Goal: Task Accomplishment & Management: Manage account settings

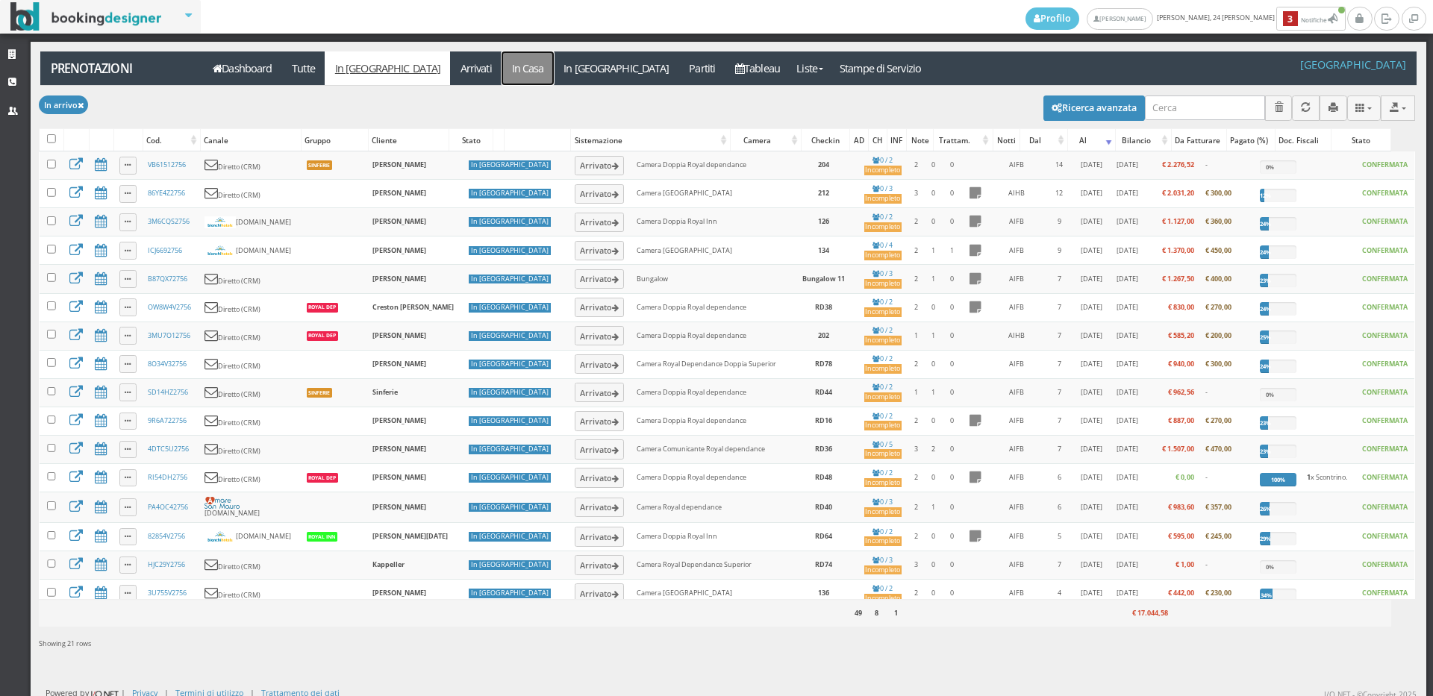
click at [502, 72] on link "In Casa" at bounding box center [528, 69] width 52 height 34
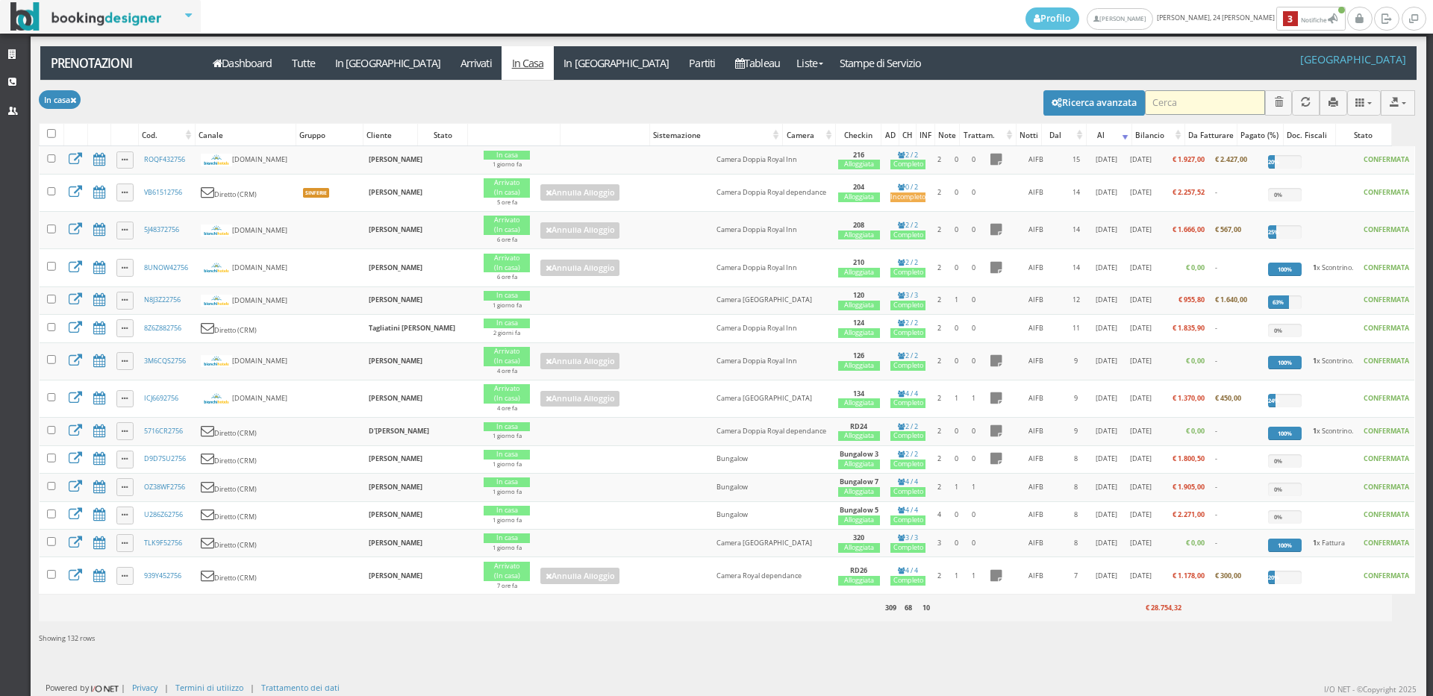
click at [1149, 98] on input "search" at bounding box center [1205, 102] width 120 height 25
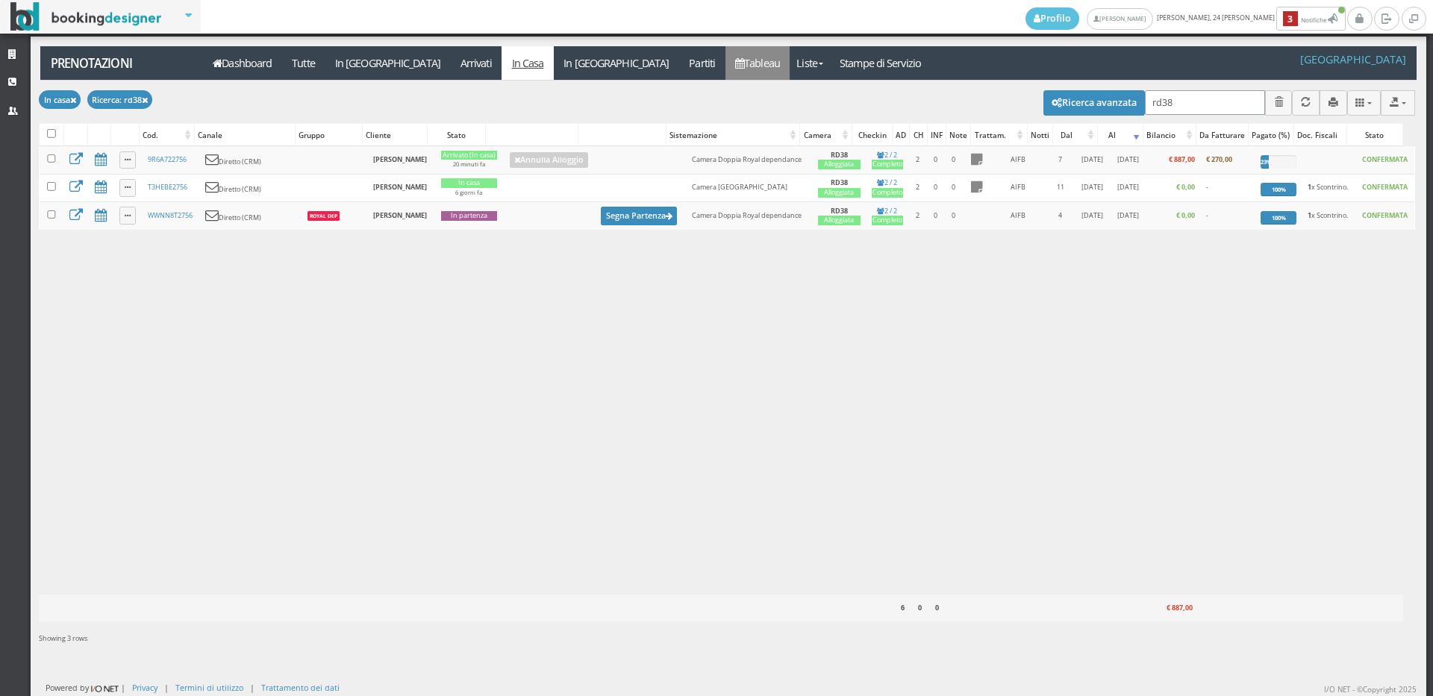
type input "rd38"
click at [725, 69] on link "Tableau" at bounding box center [757, 63] width 65 height 34
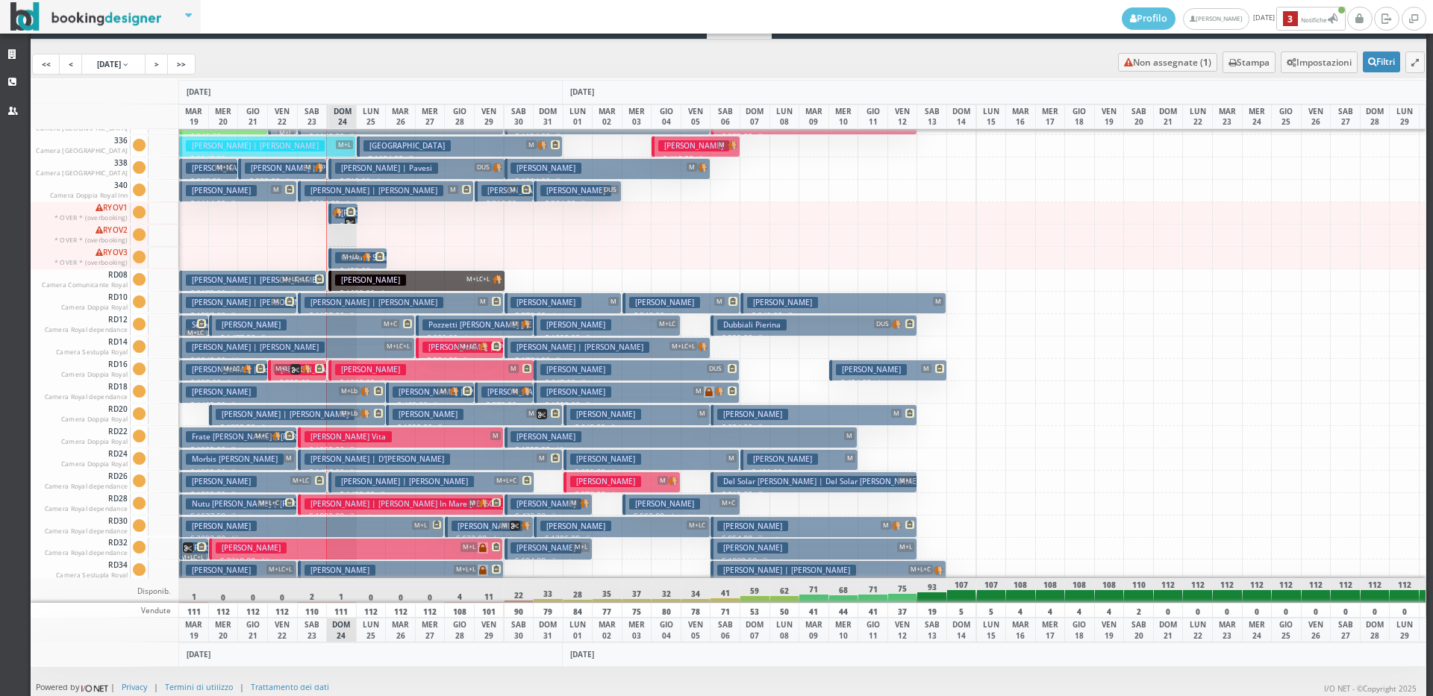
scroll to position [1494, 0]
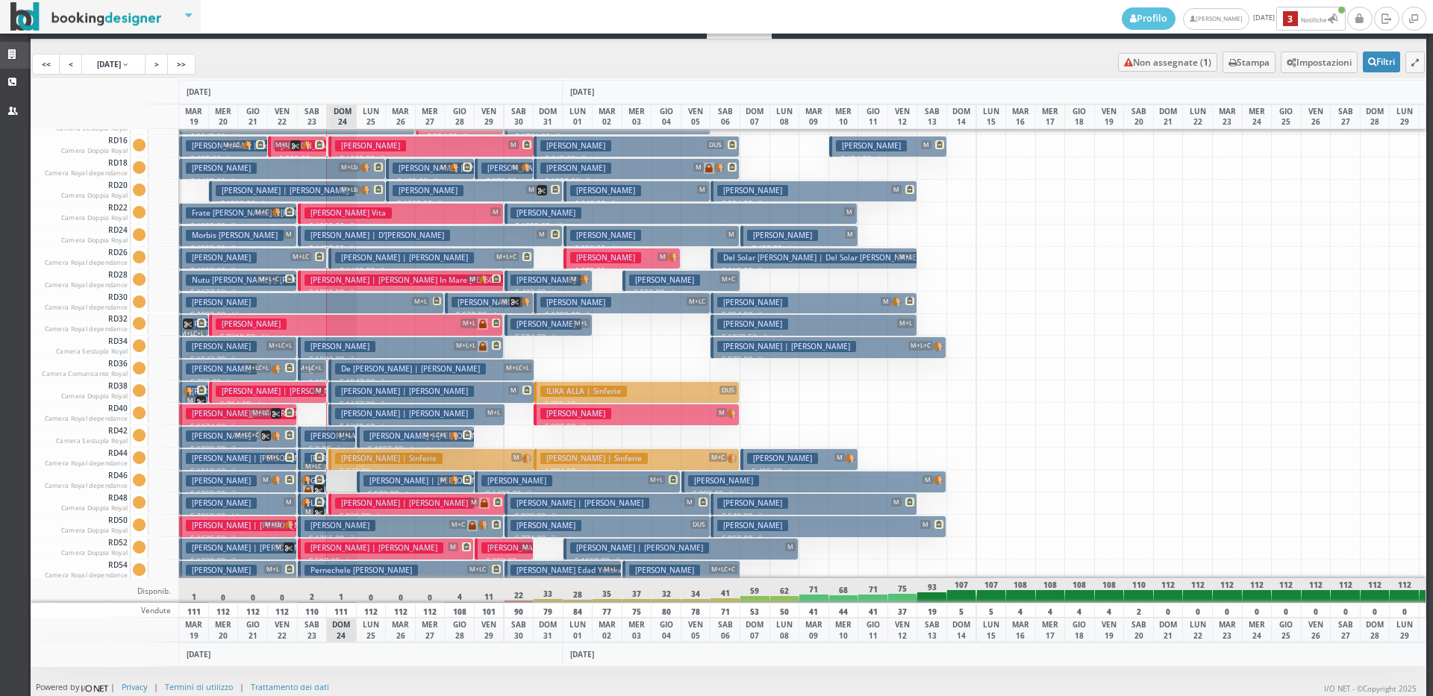
click at [12, 52] on icon at bounding box center [14, 55] width 12 height 10
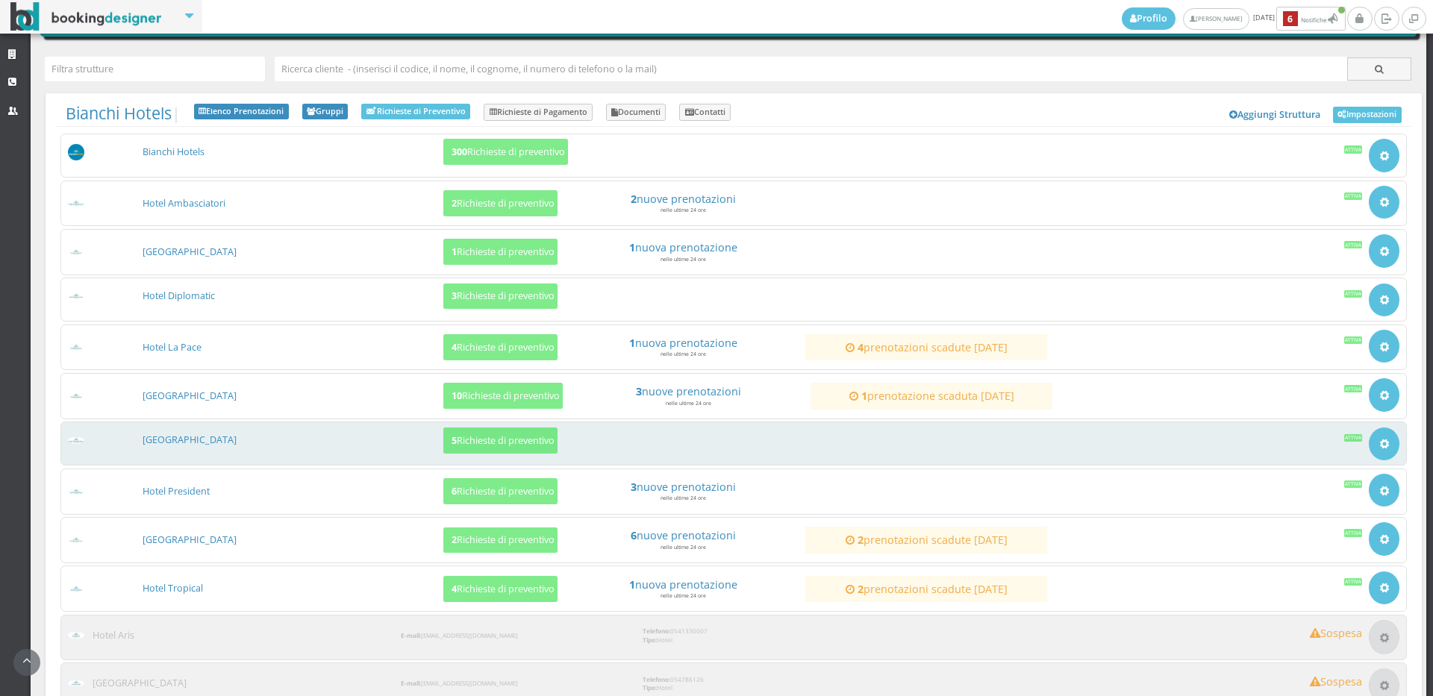
scroll to position [138, 0]
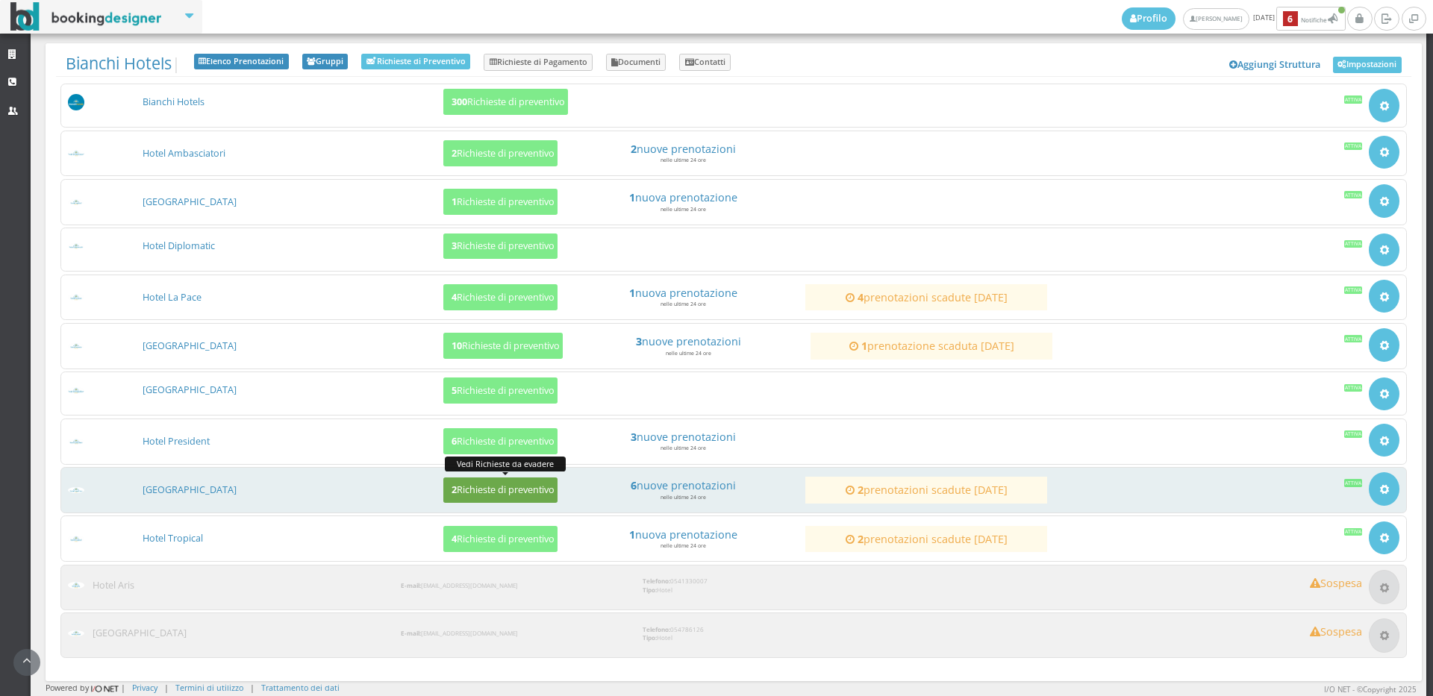
click at [477, 485] on h5 "2 Richieste di preventivo" at bounding box center [500, 489] width 107 height 11
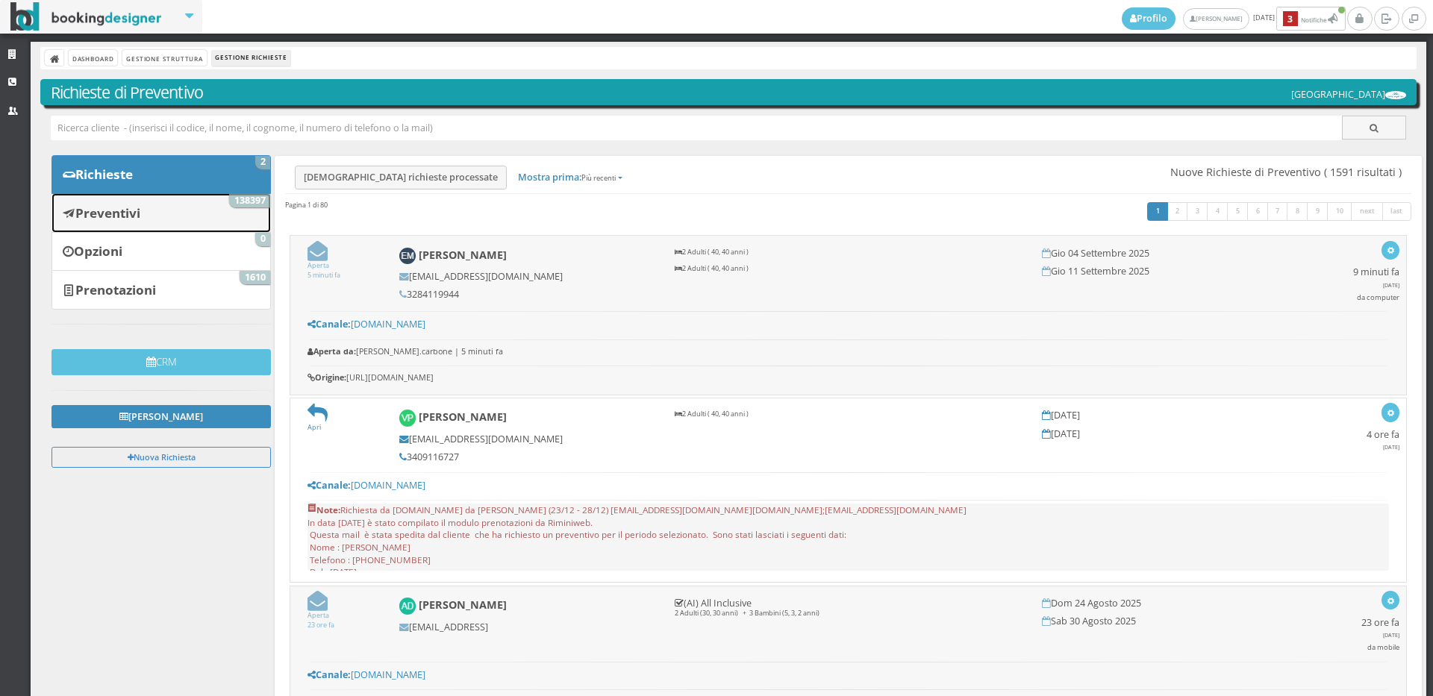
click at [210, 222] on link "Preventivi 138397" at bounding box center [161, 212] width 219 height 39
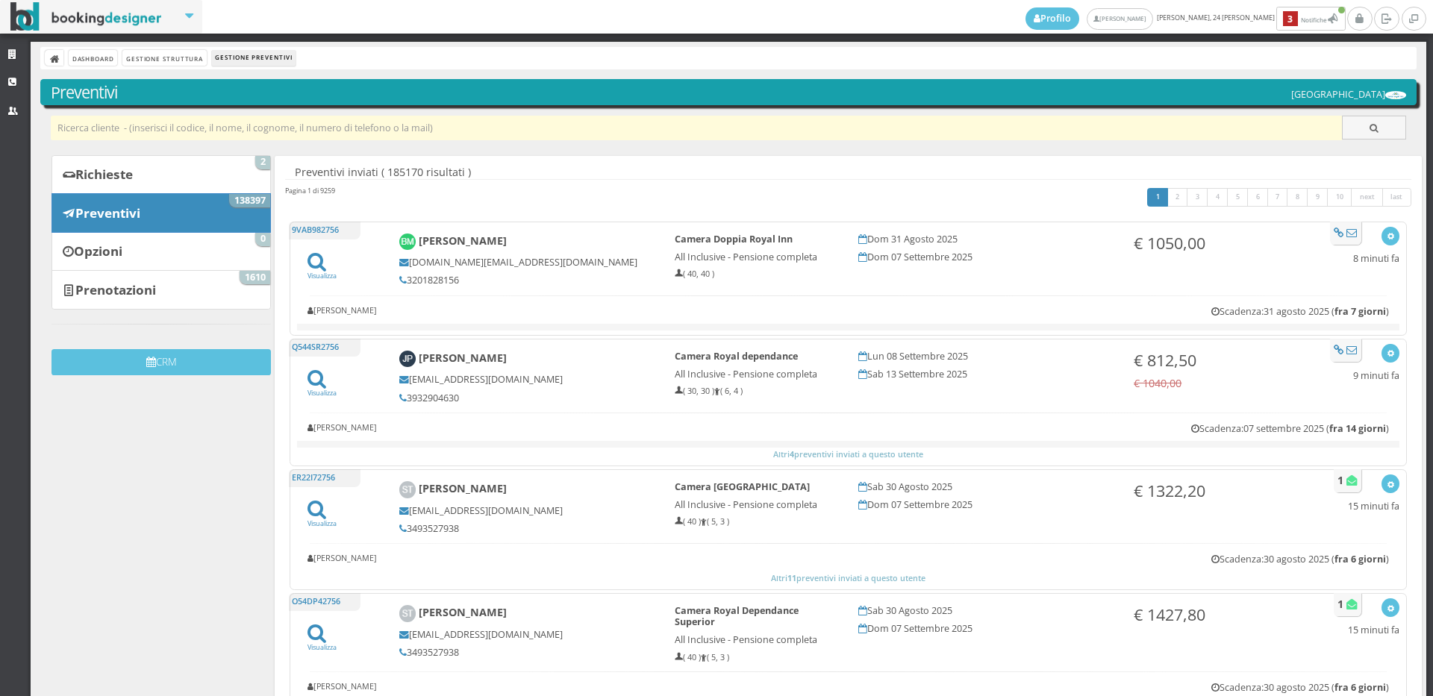
click at [271, 137] on input "text" at bounding box center [697, 128] width 1292 height 25
paste input "[PERSON_NAME][EMAIL_ADDRESS][PERSON_NAME][DOMAIN_NAME]"
type input "[PERSON_NAME][EMAIL_ADDRESS][PERSON_NAME][DOMAIN_NAME]"
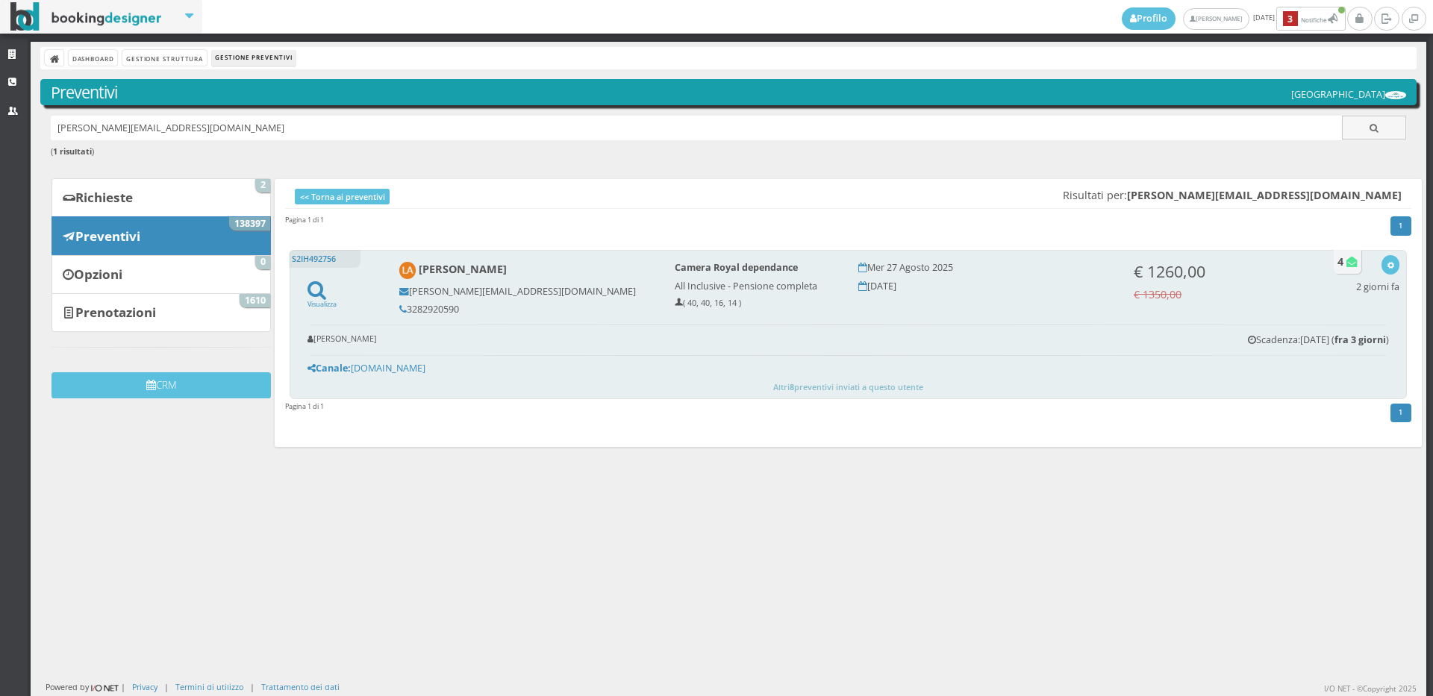
drag, startPoint x: 457, startPoint y: 307, endPoint x: 408, endPoint y: 305, distance: 49.3
click at [408, 305] on h5 "3282920590" at bounding box center [526, 309] width 255 height 11
copy h5 "3282920590"
click at [1383, 265] on button "button" at bounding box center [1390, 264] width 17 height 19
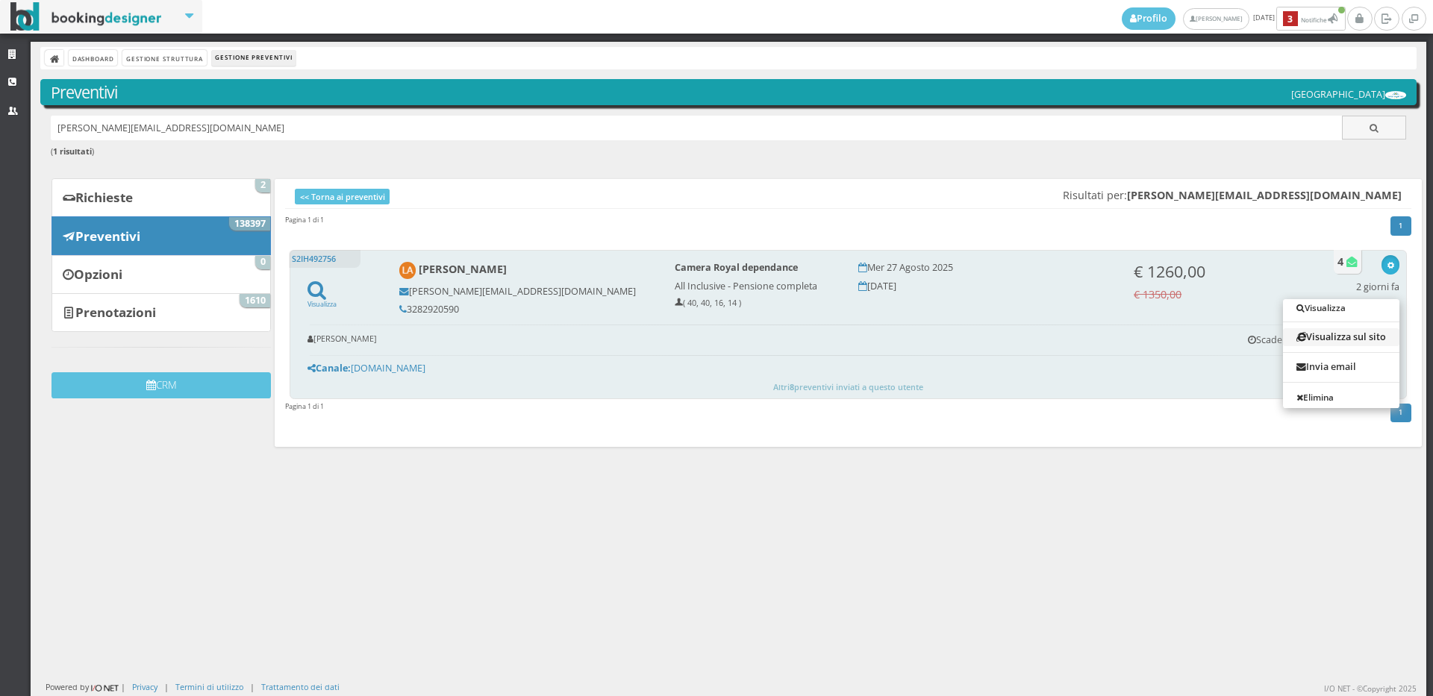
click at [1341, 334] on link "Visualizza sul sito" at bounding box center [1341, 336] width 116 height 17
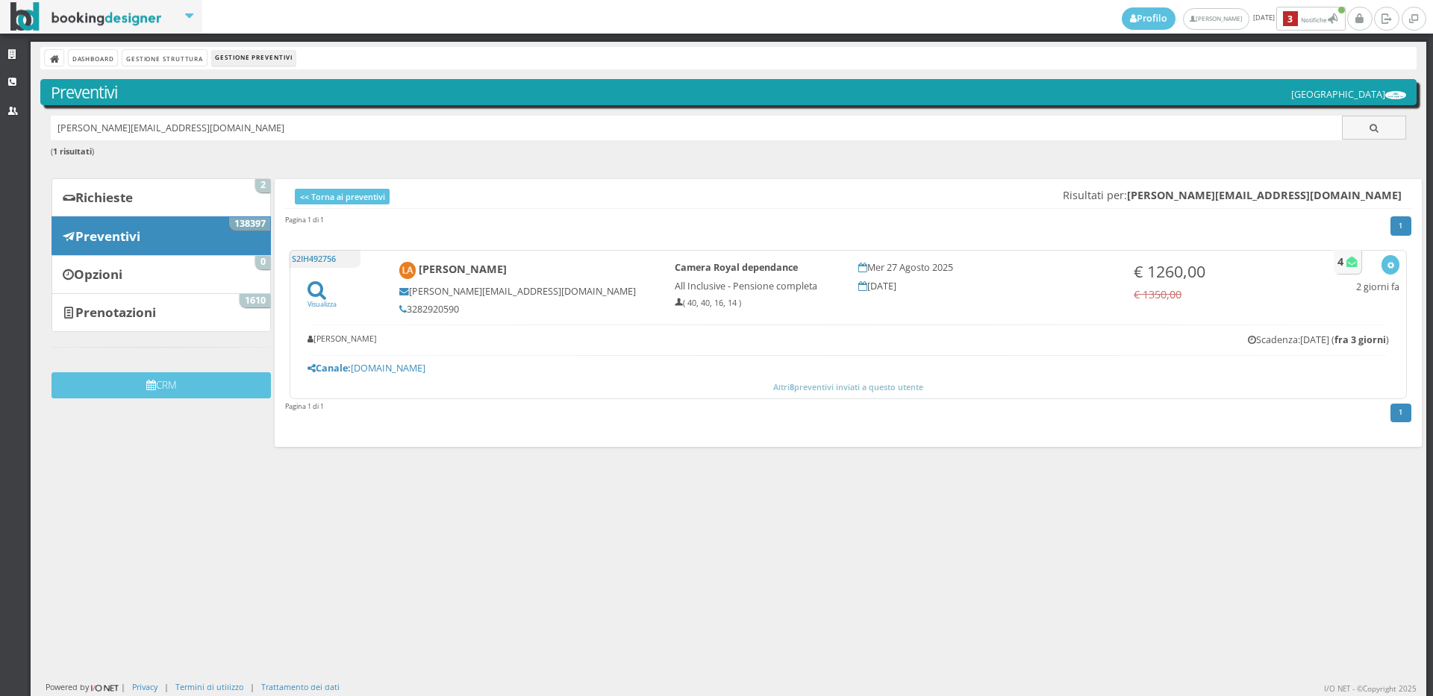
drag, startPoint x: 181, startPoint y: 127, endPoint x: 0, endPoint y: 140, distance: 181.8
click at [0, 140] on div "Strutture CRM Utenti Dashboard Gestione Struttura Gestione Preventivi Preventiv…" at bounding box center [716, 369] width 1433 height 655
paste input "giusydella.gala73@gmail.com"
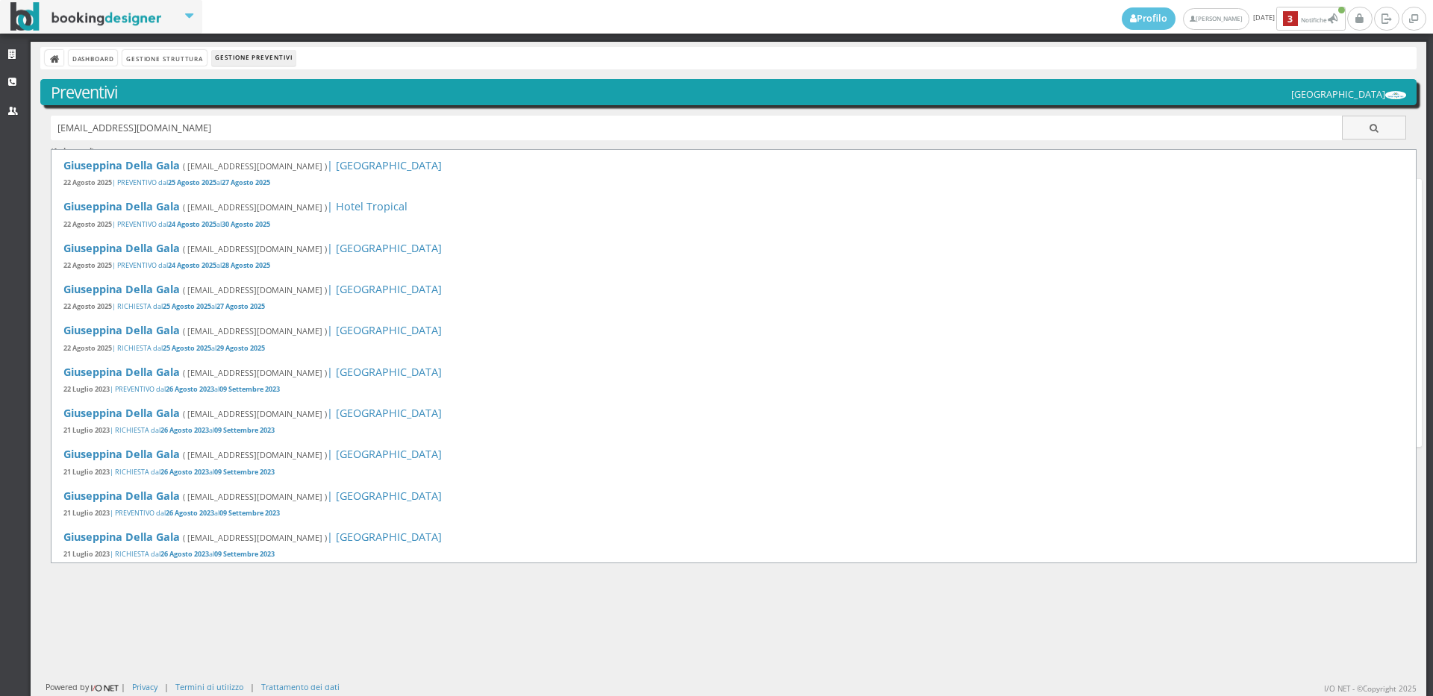
type input "giusydella.gala73@gmail.com"
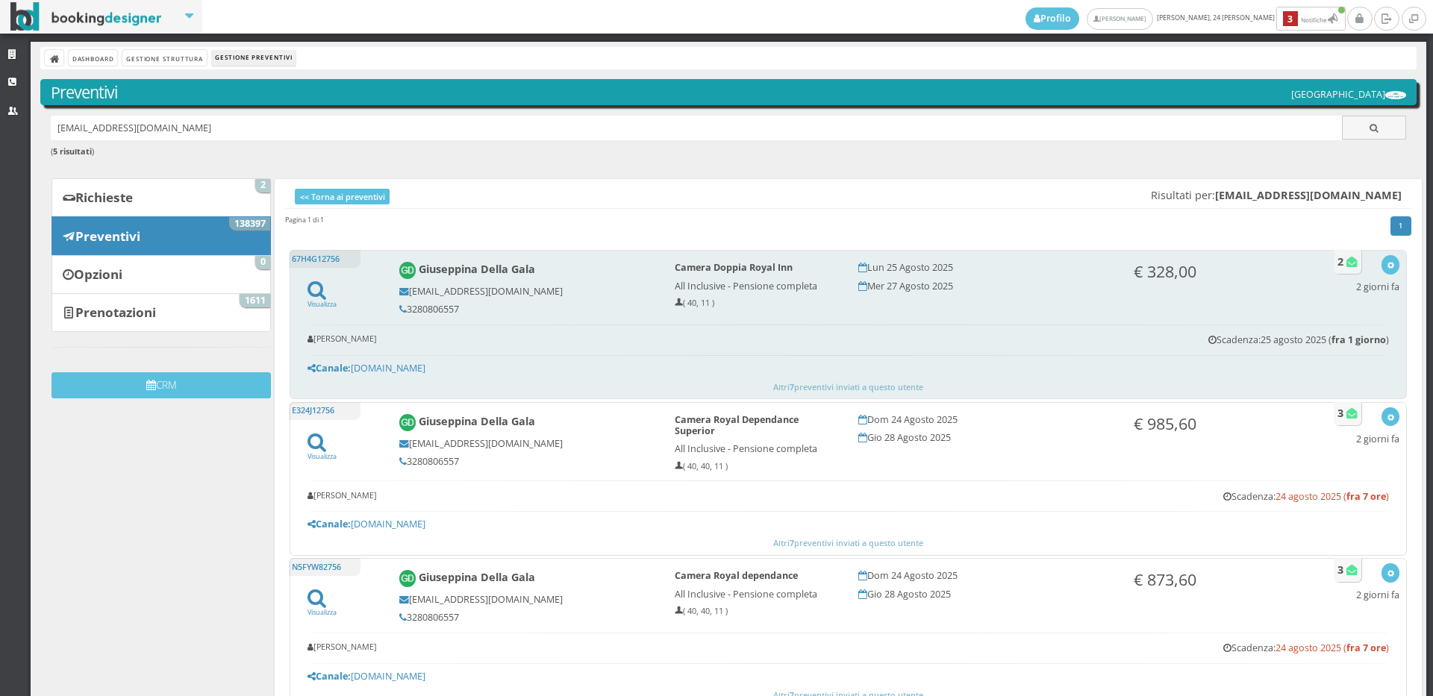
drag, startPoint x: 458, startPoint y: 308, endPoint x: 406, endPoint y: 309, distance: 52.3
click at [406, 309] on h5 "3280806557" at bounding box center [526, 309] width 255 height 11
copy h5 "3280806557"
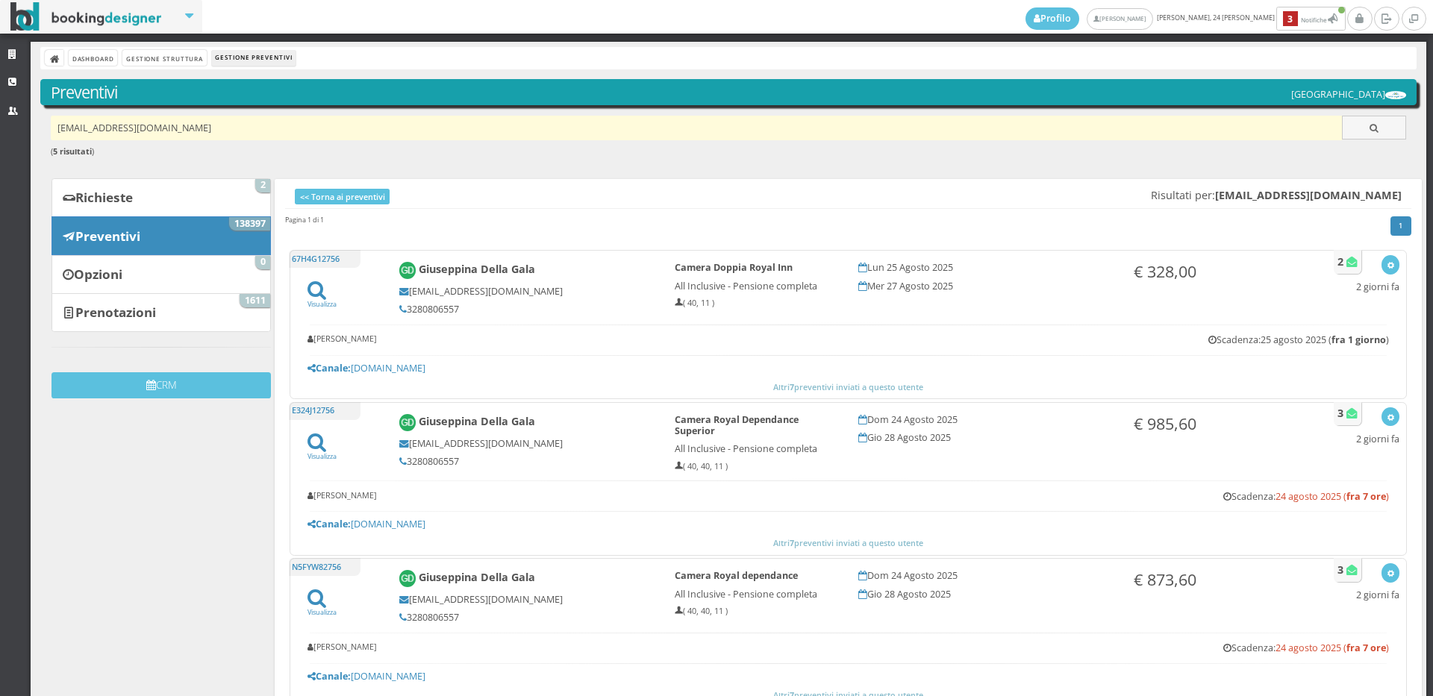
click at [233, 134] on input "[EMAIL_ADDRESS][DOMAIN_NAME]" at bounding box center [697, 128] width 1292 height 25
paste input "gbmoretti63@gmail.com"
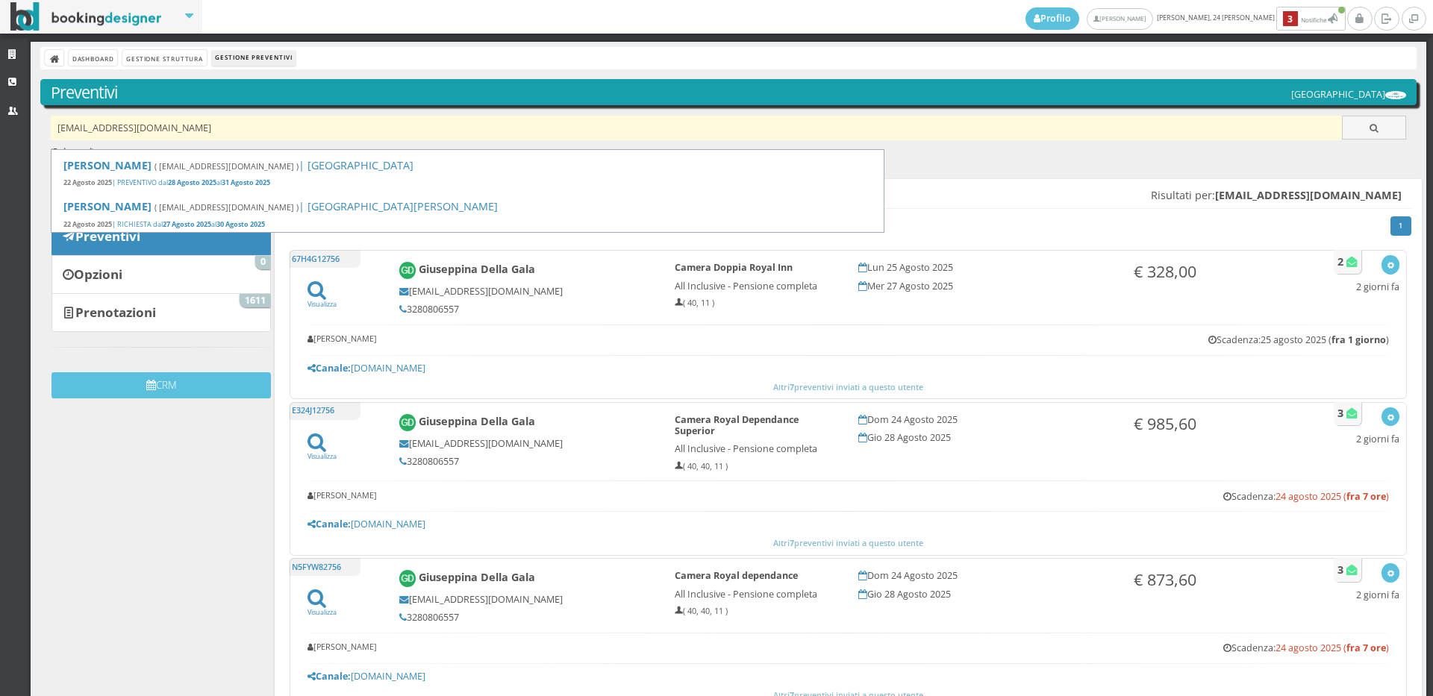
type input "gbmoretti63@gmail.com"
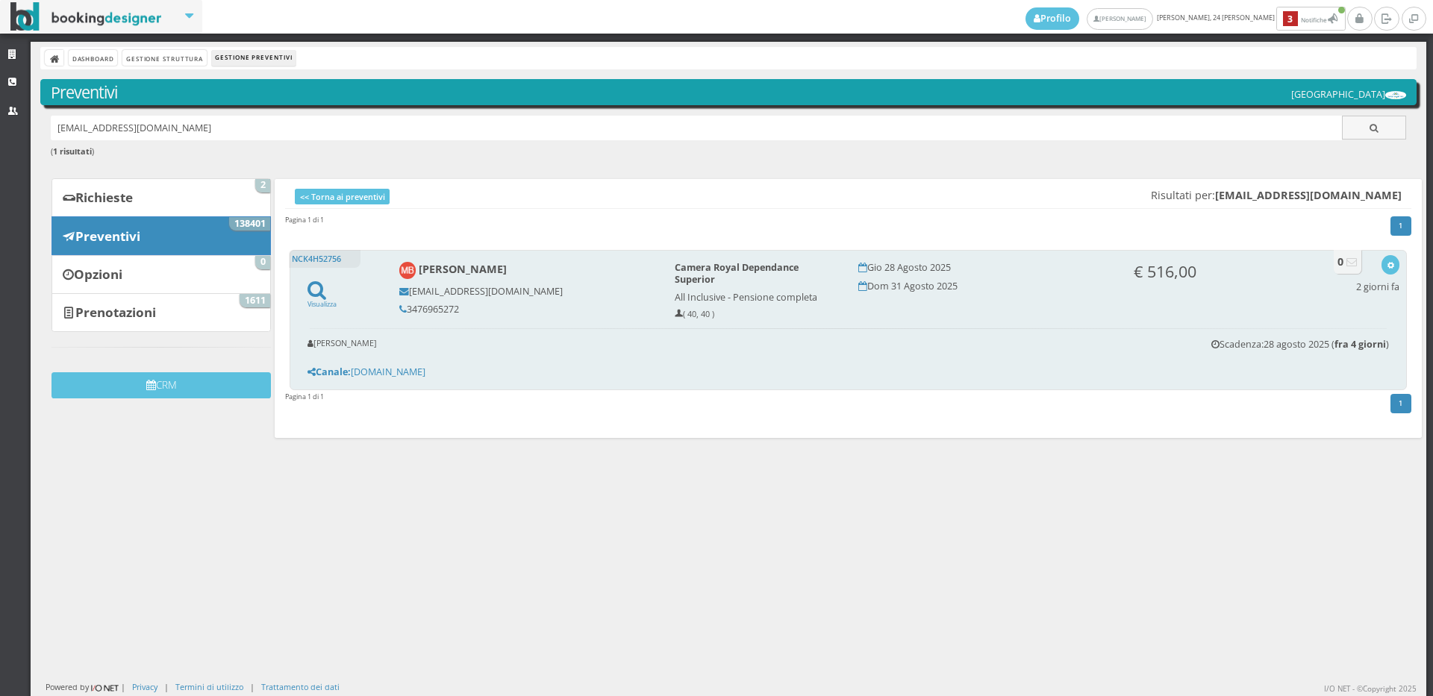
drag, startPoint x: 463, startPoint y: 306, endPoint x: 408, endPoint y: 315, distance: 56.0
click at [408, 315] on h5 "3476965272" at bounding box center [526, 309] width 255 height 11
copy h5 "3476965272"
click at [1382, 264] on button "button" at bounding box center [1390, 264] width 17 height 19
click at [1355, 338] on link "Visualizza sul sito" at bounding box center [1341, 336] width 116 height 17
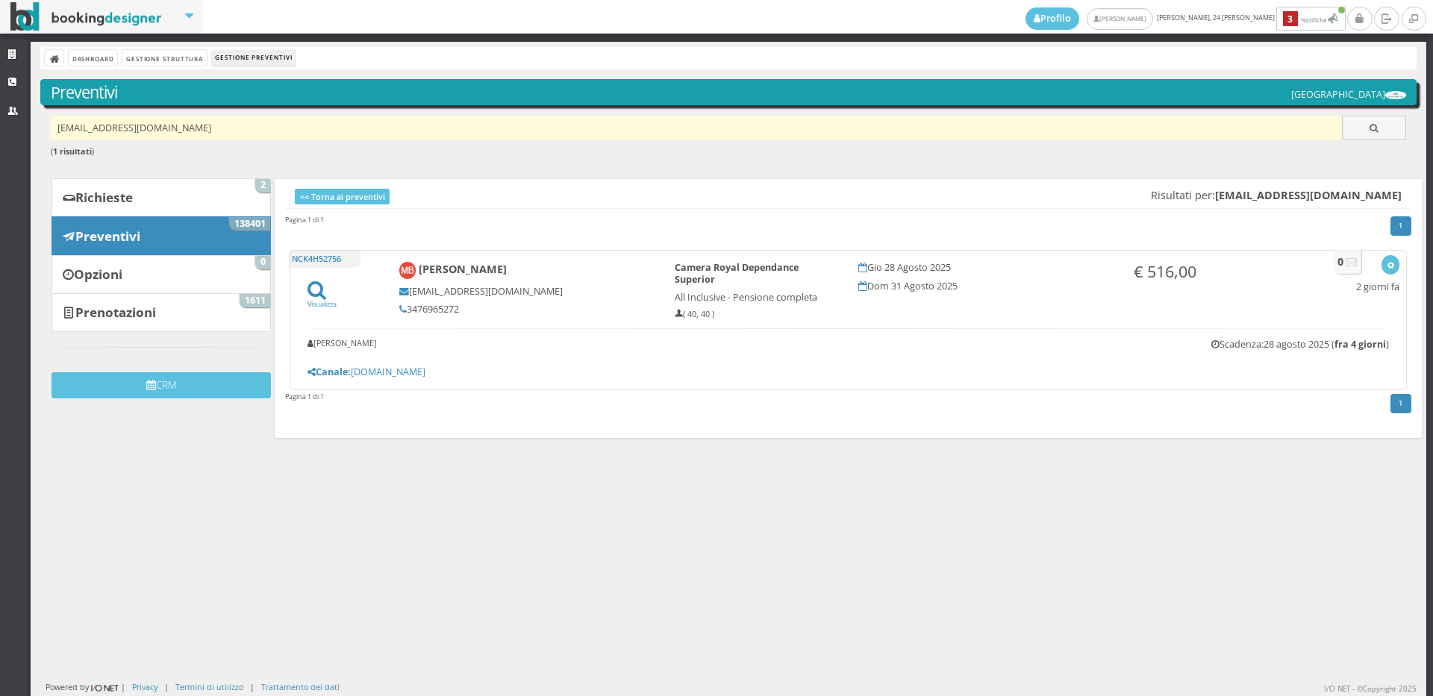
click at [282, 119] on input "[EMAIL_ADDRESS][DOMAIN_NAME]" at bounding box center [697, 128] width 1292 height 25
paste input "[EMAIL_ADDRESS][DOMAIN_NAME]"
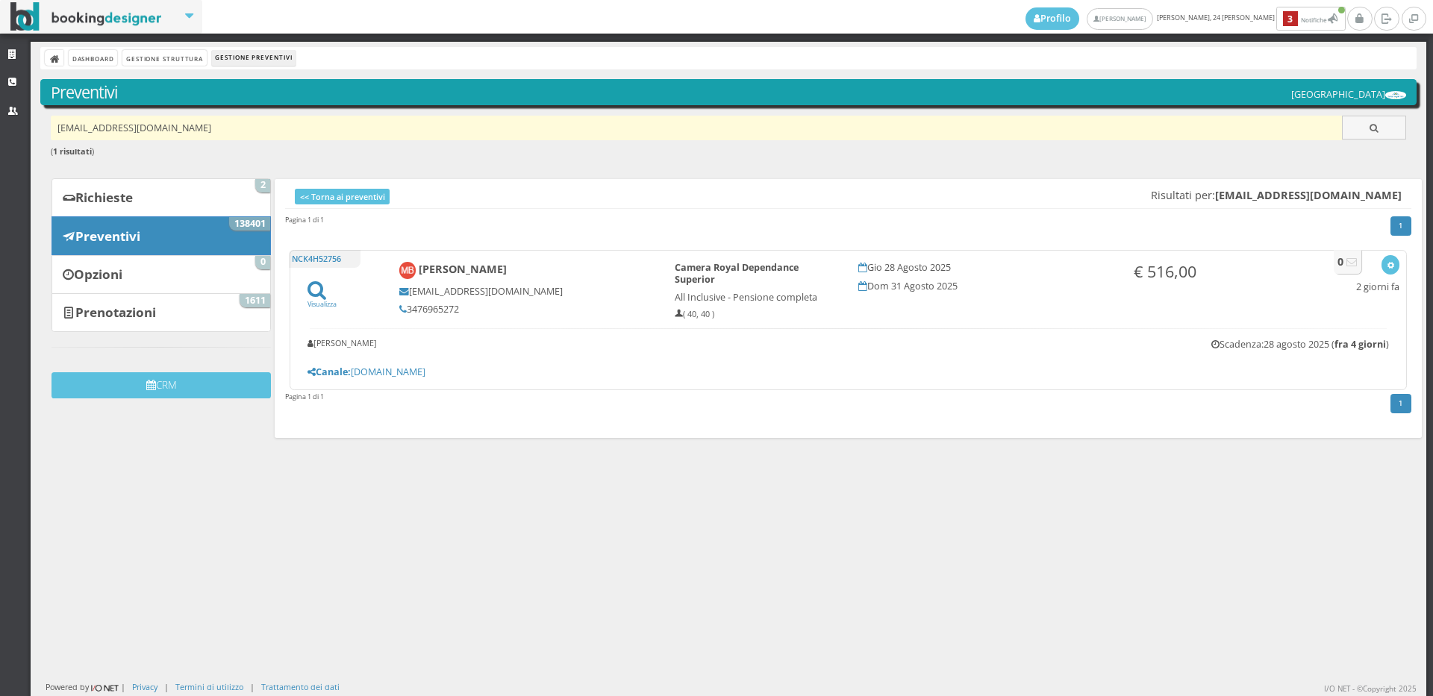
type input "[EMAIL_ADDRESS][DOMAIN_NAME]"
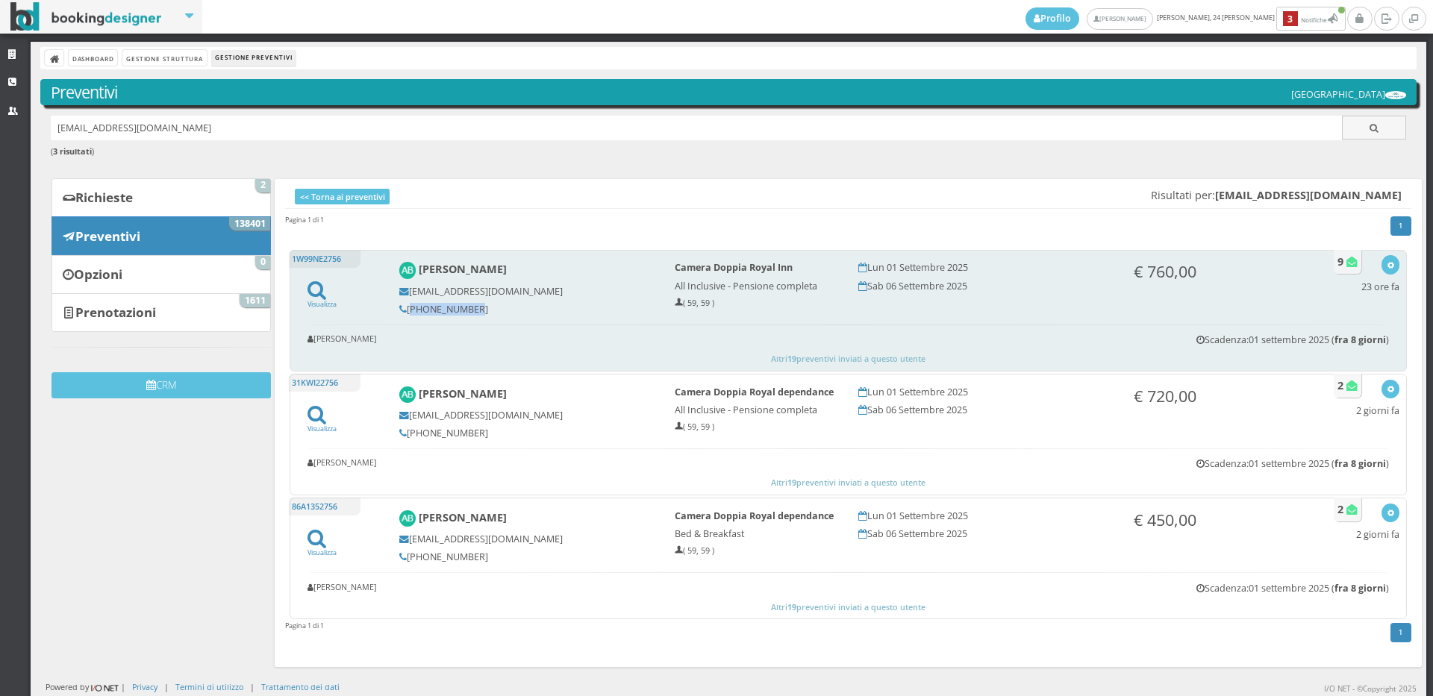
drag, startPoint x: 467, startPoint y: 312, endPoint x: 407, endPoint y: 305, distance: 60.8
click at [407, 305] on h5 "[PHONE_NUMBER]" at bounding box center [526, 309] width 255 height 11
click at [511, 307] on h5 "348 436 2002" at bounding box center [526, 309] width 255 height 11
drag, startPoint x: 463, startPoint y: 309, endPoint x: 404, endPoint y: 305, distance: 59.1
click at [404, 305] on h5 "348 436 2002" at bounding box center [526, 309] width 255 height 11
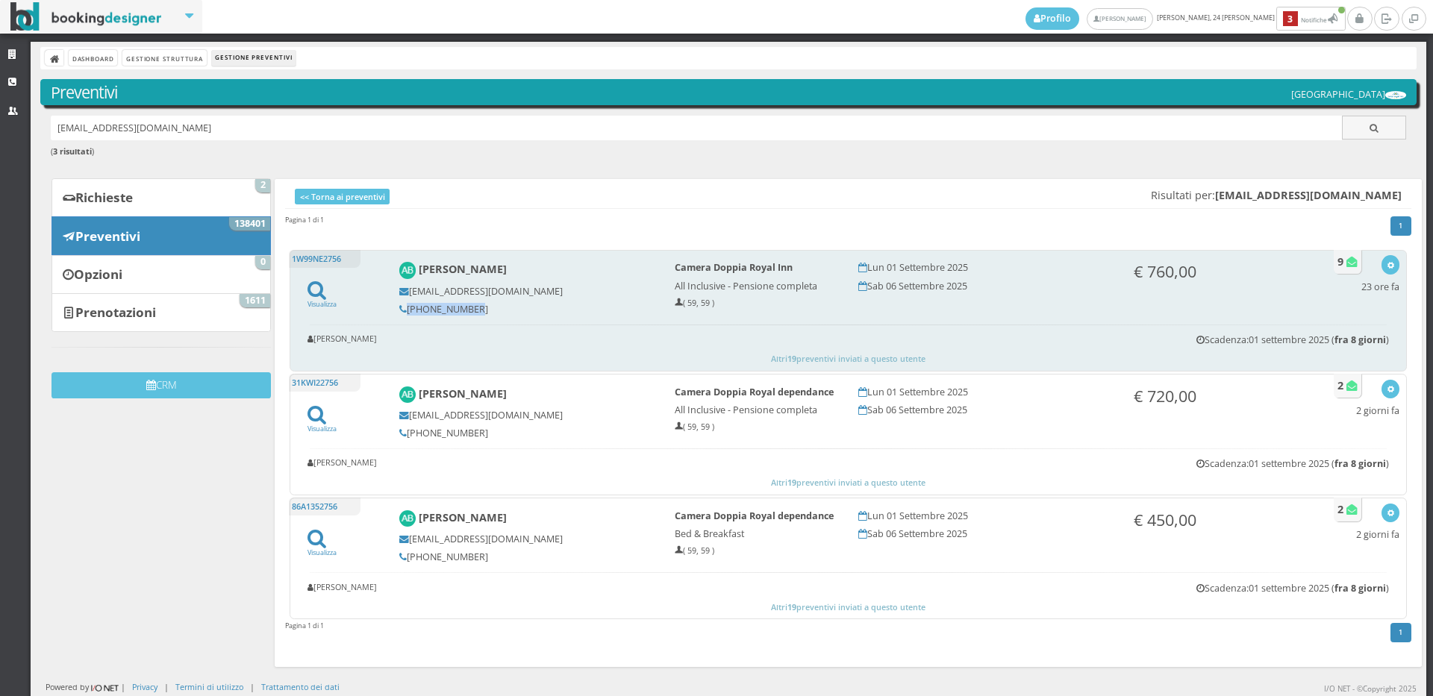
copy h5 "348 436 2002"
click at [1387, 266] on icon "button" at bounding box center [1391, 266] width 8 height 8
click at [1377, 335] on link "Visualizza sul sito" at bounding box center [1341, 336] width 116 height 17
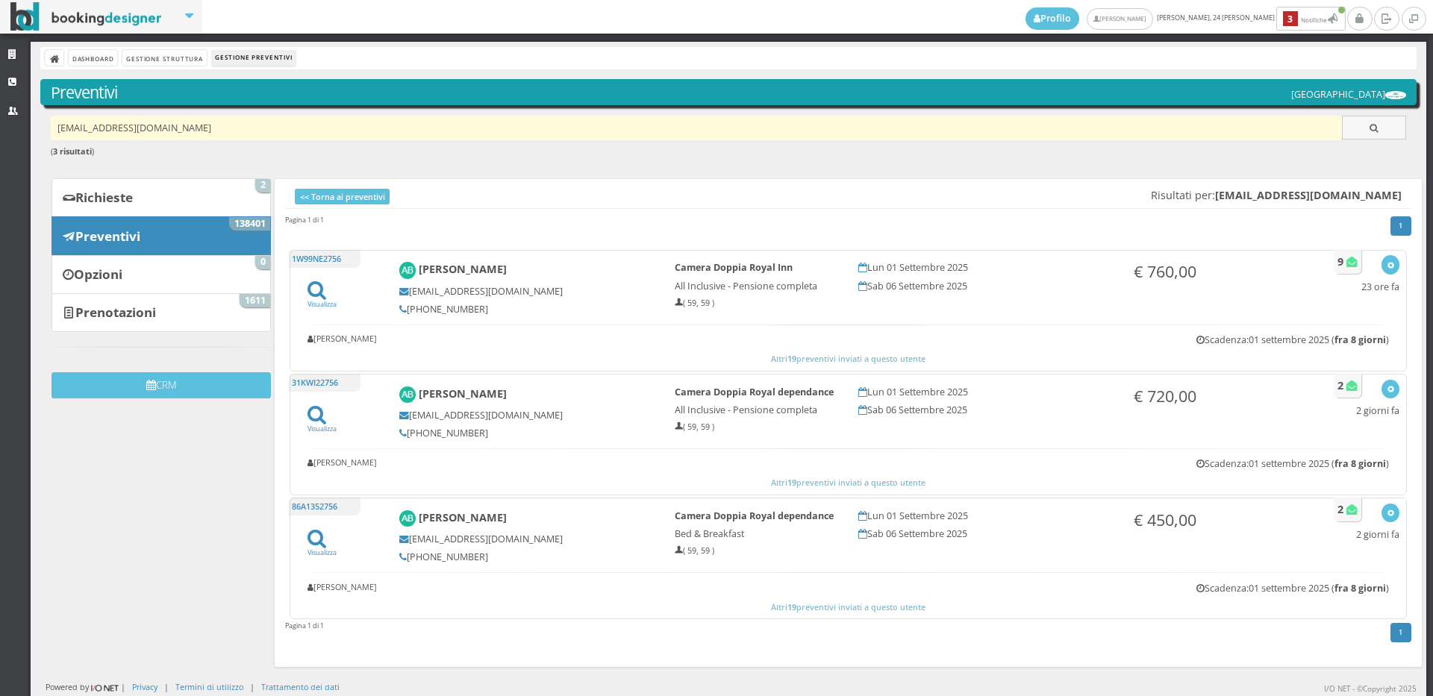
click at [233, 121] on input "bonacini.adamo@gmail.com" at bounding box center [697, 128] width 1292 height 25
paste input "Paolucci.milena@gmail.com"
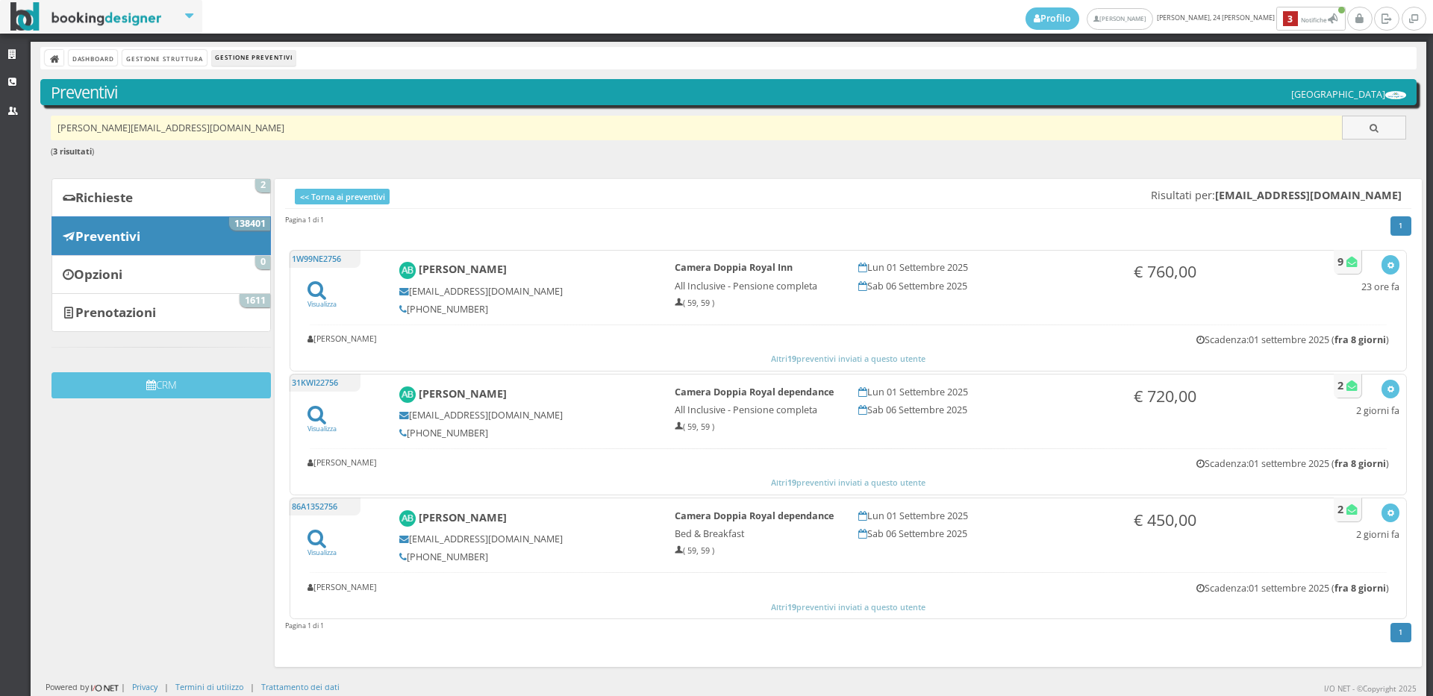
type input "Paolucci.milena@gmail.com"
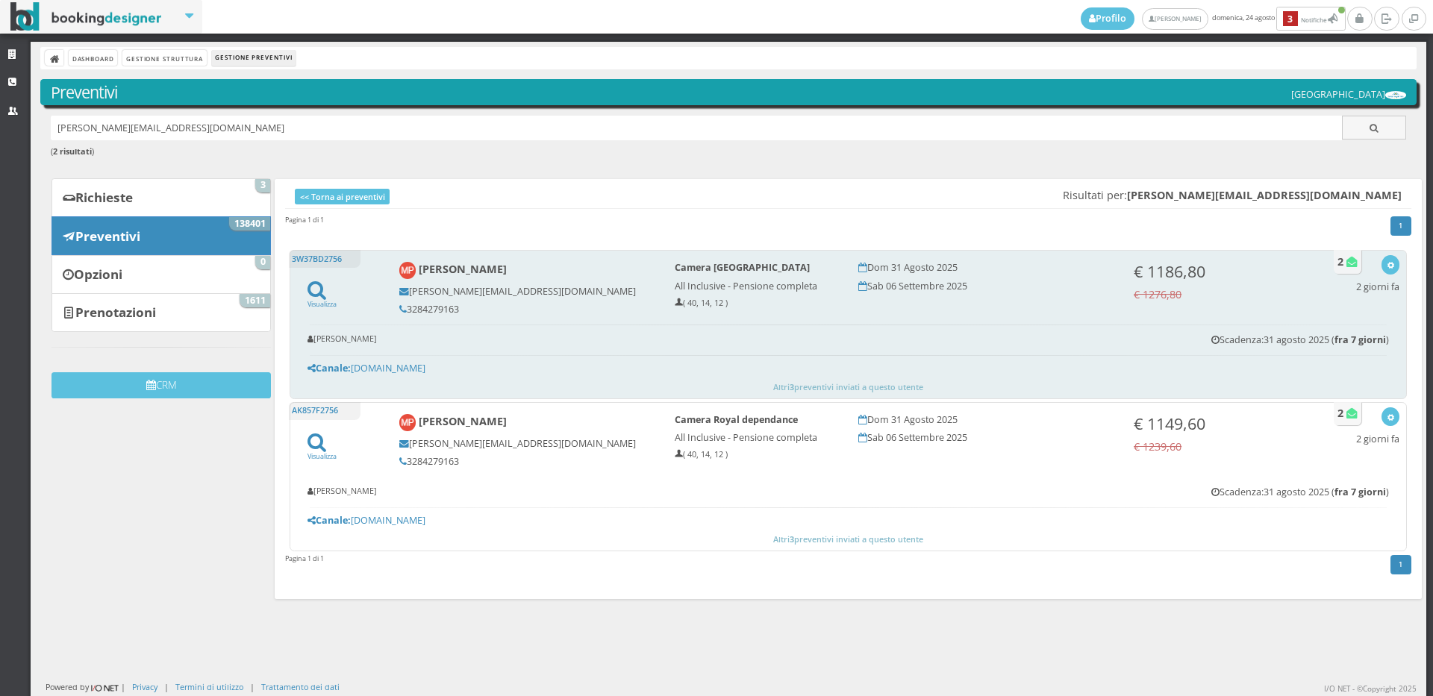
drag, startPoint x: 457, startPoint y: 308, endPoint x: 403, endPoint y: 302, distance: 54.2
click at [403, 302] on div "Milena Paolucci [EMAIL_ADDRESS][DOMAIN_NAME] 3284279163" at bounding box center [526, 288] width 275 height 66
copy h5 "3284279163"
click at [1387, 265] on icon "button" at bounding box center [1391, 266] width 8 height 8
click at [1321, 337] on link "Visualizza sul sito" at bounding box center [1341, 336] width 116 height 17
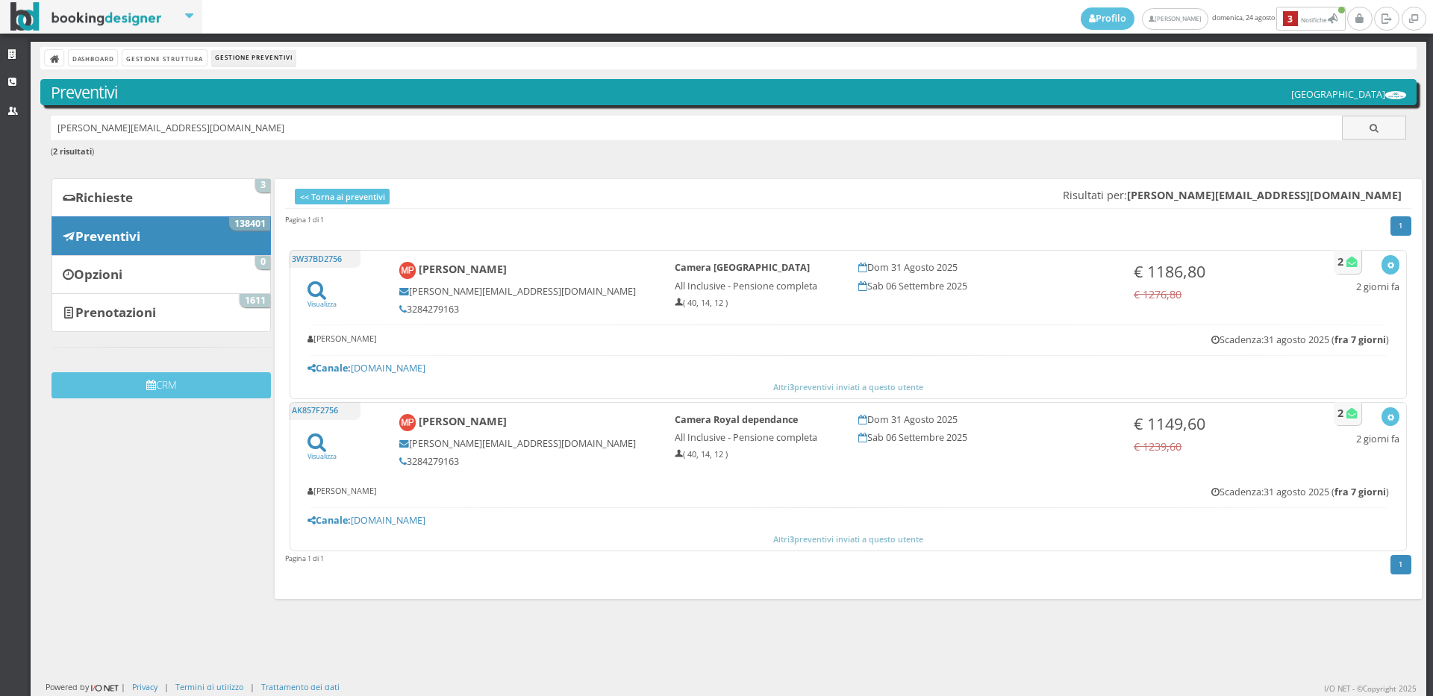
drag, startPoint x: 316, startPoint y: 121, endPoint x: 54, endPoint y: 140, distance: 263.4
click at [54, 140] on div "[PERSON_NAME][EMAIL_ADDRESS][DOMAIN_NAME] ( 2 risultati )" at bounding box center [728, 145] width 1376 height 58
paste input "[EMAIL_ADDRESS][DOMAIN_NAME]"
type input "[EMAIL_ADDRESS][DOMAIN_NAME]"
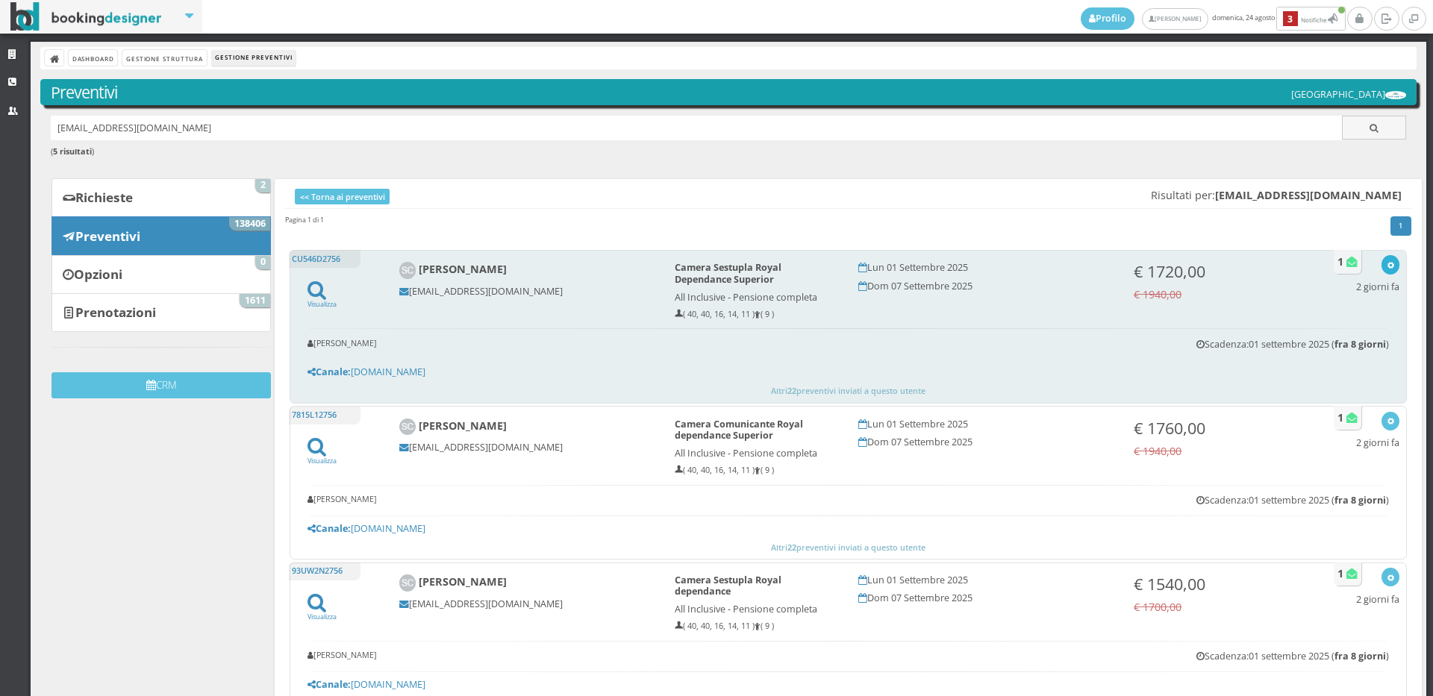
click at [1387, 266] on icon "button" at bounding box center [1391, 266] width 8 height 8
click at [1338, 333] on link "Visualizza sul sito" at bounding box center [1341, 336] width 116 height 17
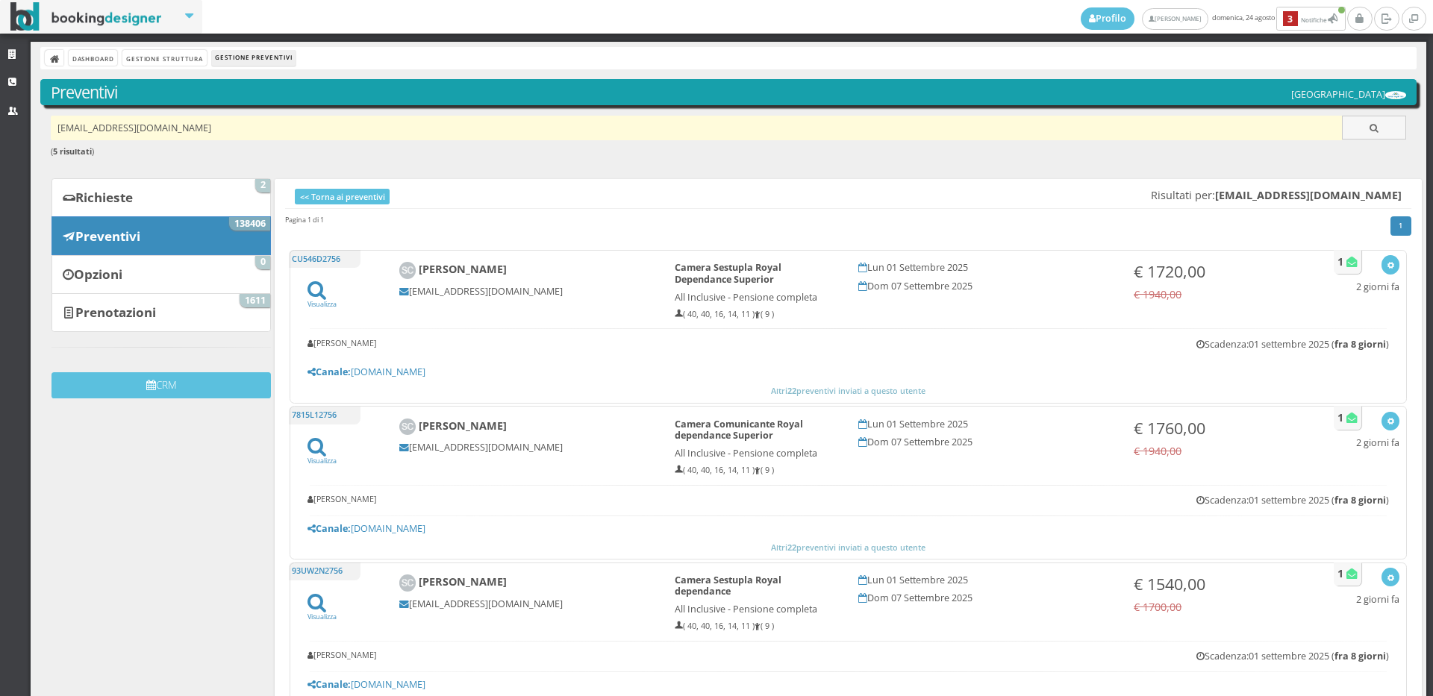
click at [234, 131] on input "[EMAIL_ADDRESS][DOMAIN_NAME]" at bounding box center [697, 128] width 1292 height 25
paste input "[EMAIL_ADDRESS][PERSON_NAME][DOMAIN_NAME]"
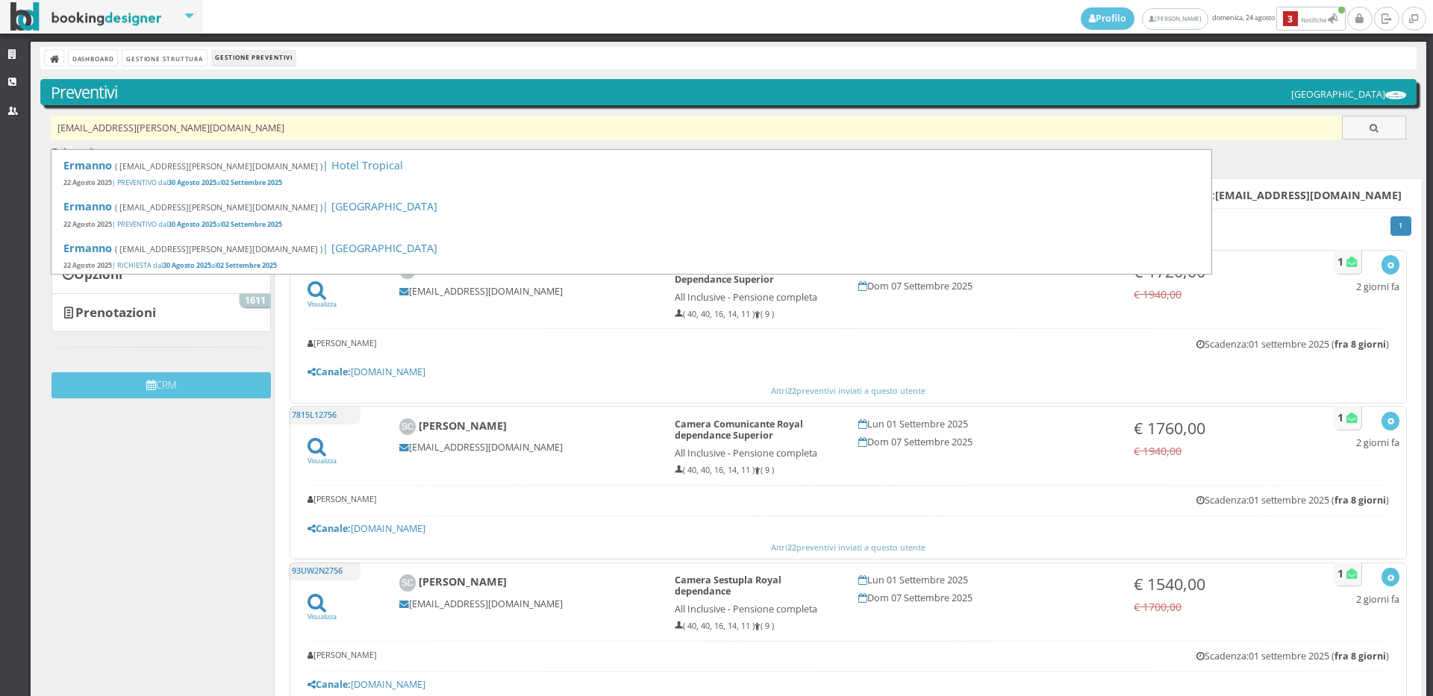
type input "[EMAIL_ADDRESS][PERSON_NAME][DOMAIN_NAME]"
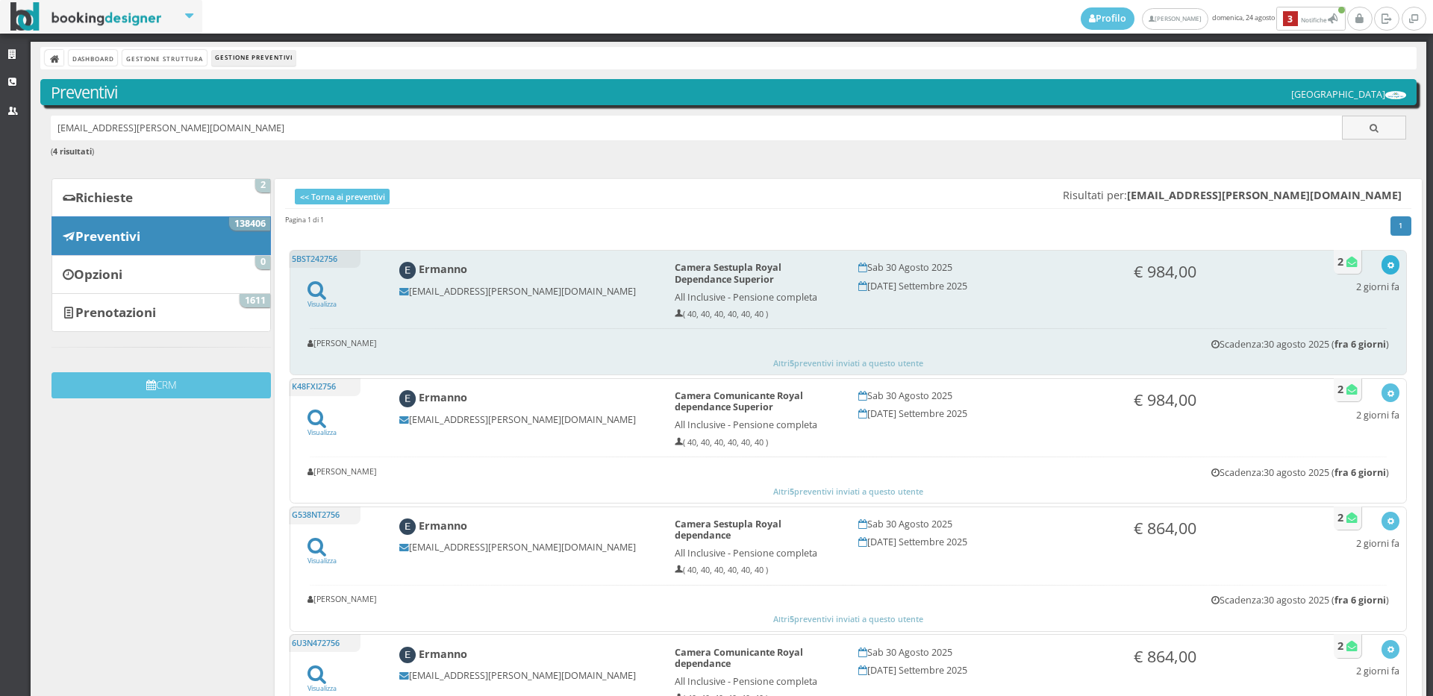
click at [1387, 270] on div "button" at bounding box center [1391, 265] width 8 height 12
click at [1323, 337] on link "Visualizza sul sito" at bounding box center [1341, 336] width 116 height 17
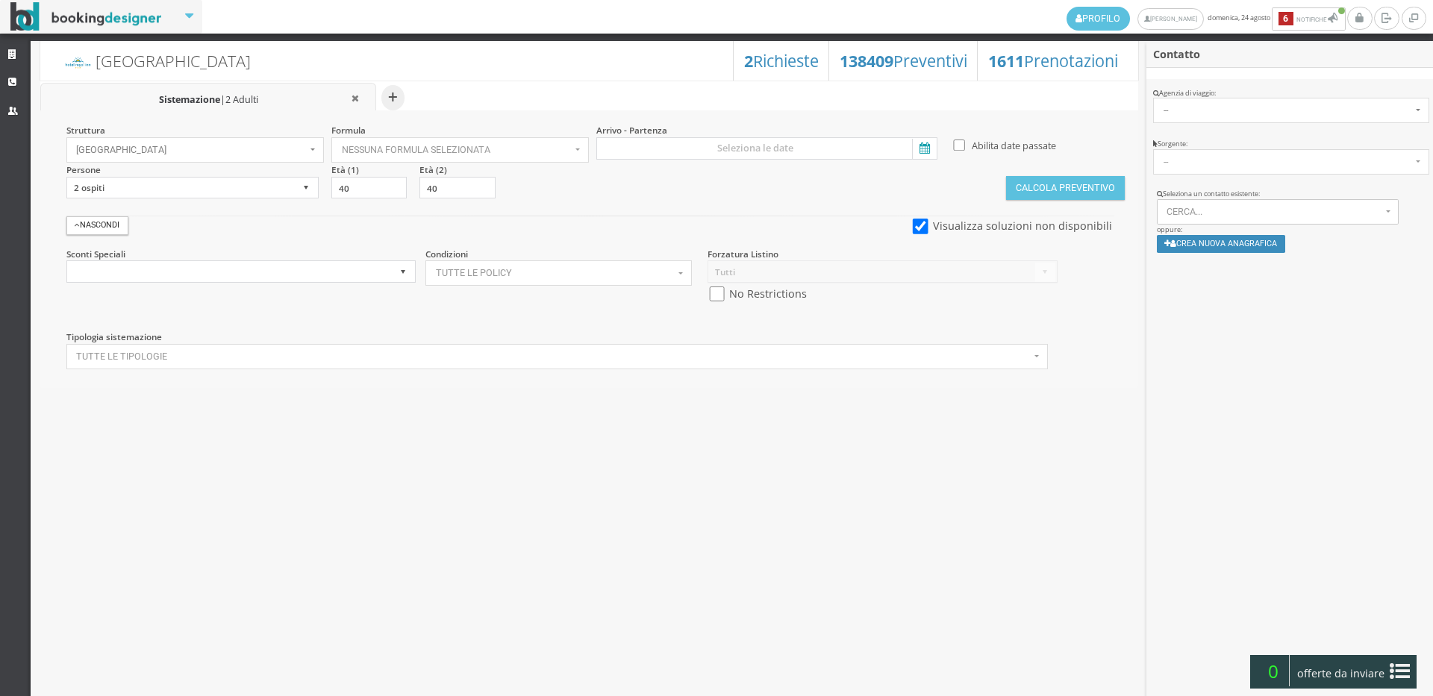
select select
click at [5, 58] on link "Strutture" at bounding box center [15, 55] width 31 height 27
select select
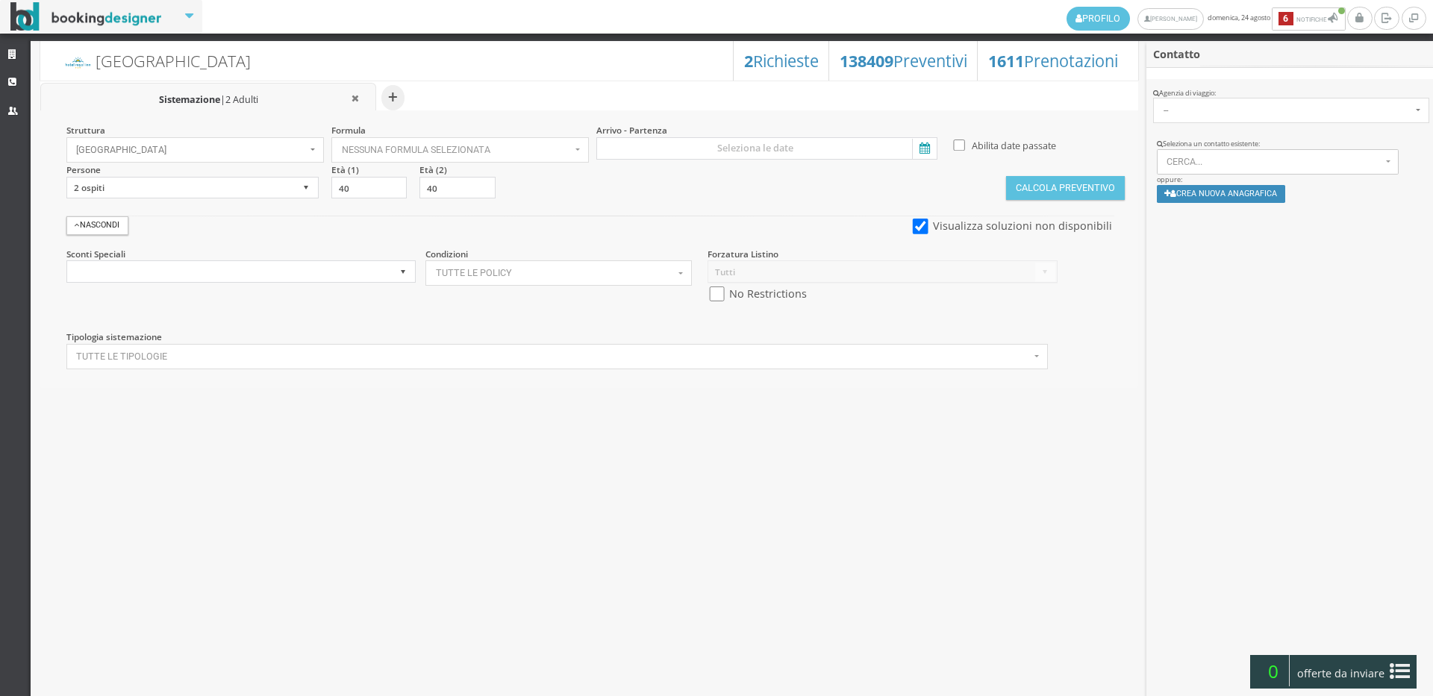
select select
click at [15, 52] on icon at bounding box center [14, 55] width 12 height 10
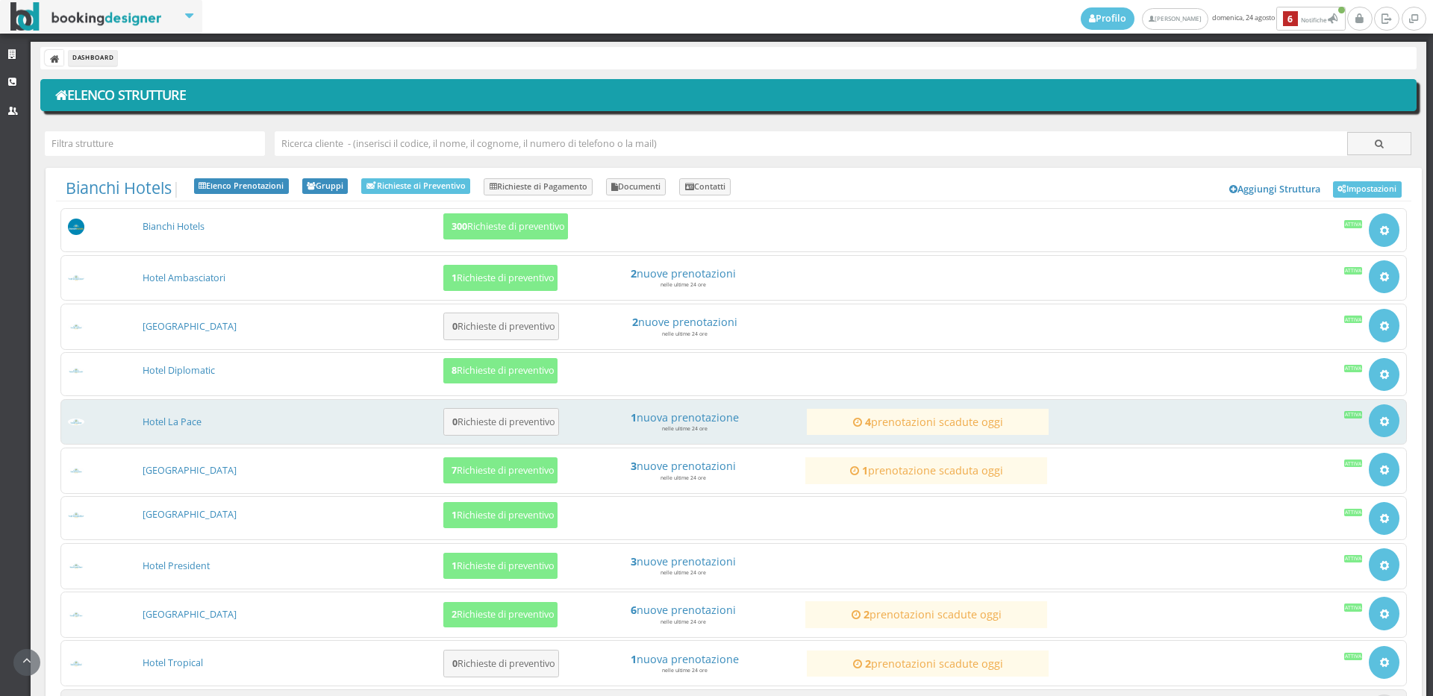
scroll to position [138, 0]
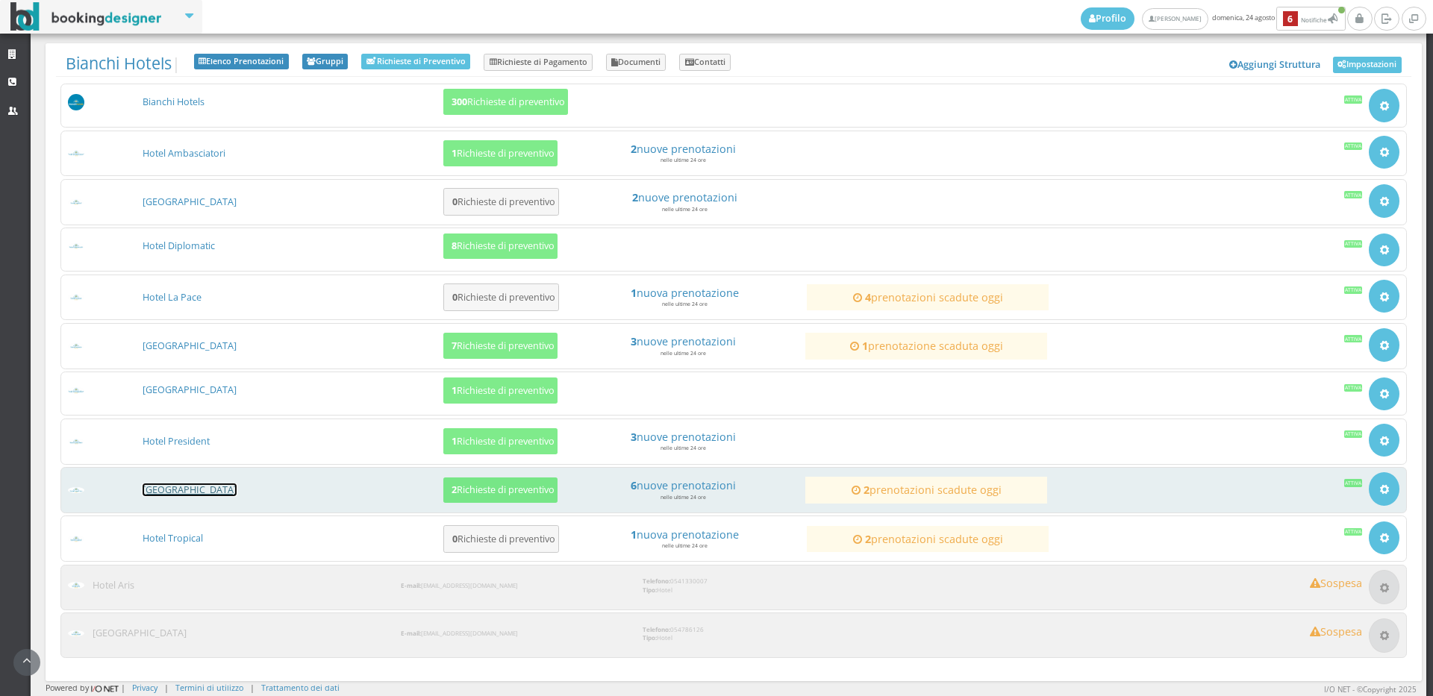
click at [160, 493] on link "[GEOGRAPHIC_DATA]" at bounding box center [190, 490] width 94 height 13
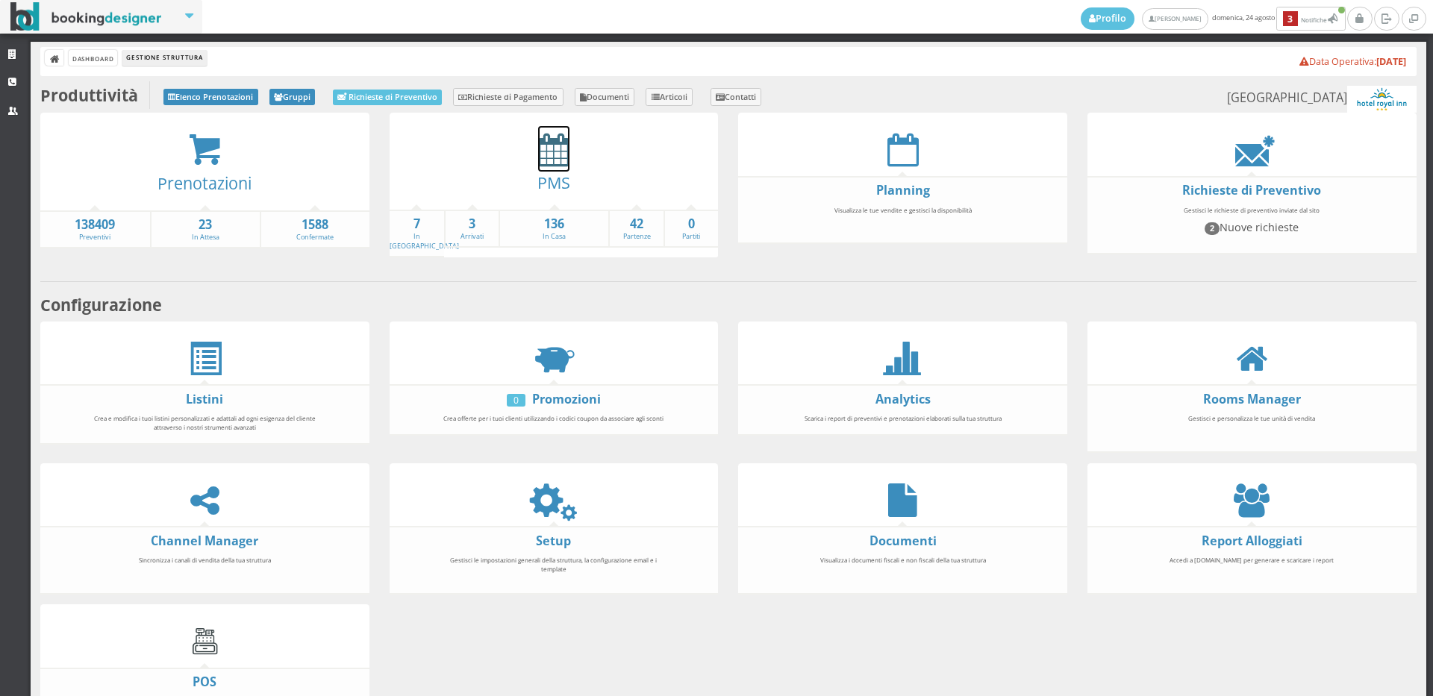
click at [538, 151] on icon at bounding box center [553, 150] width 31 height 34
